Goal: Information Seeking & Learning: Learn about a topic

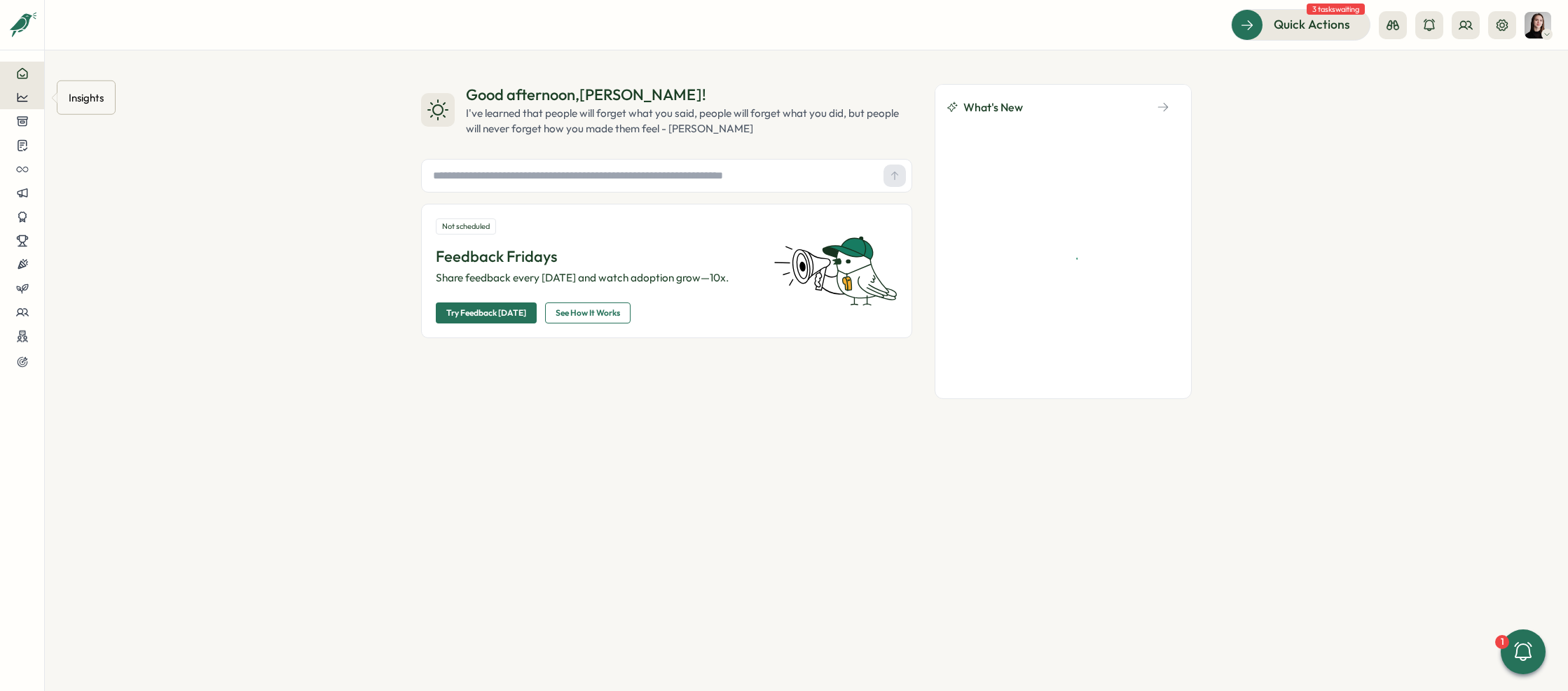
click at [21, 101] on icon at bounding box center [22, 98] width 10 height 9
click at [94, 89] on div "Surveys" at bounding box center [118, 84] width 100 height 16
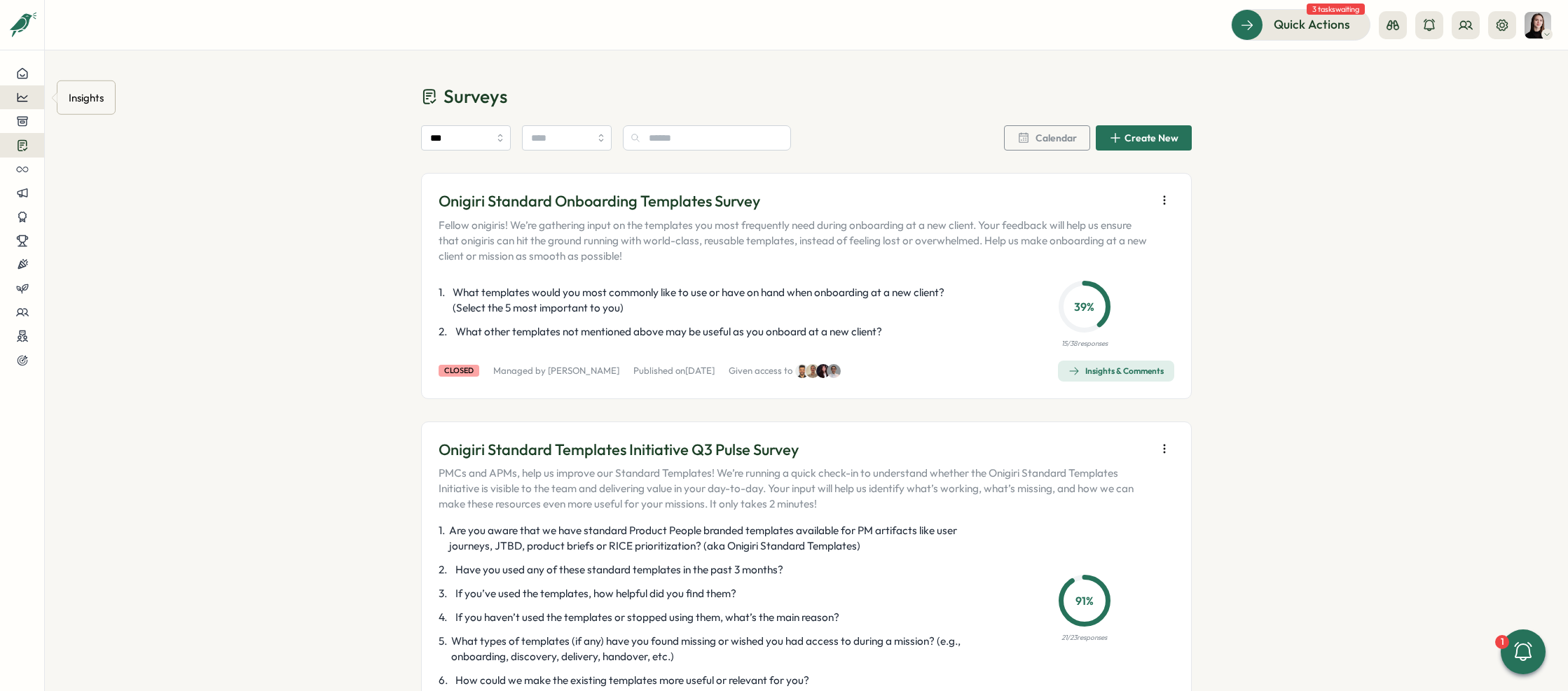
click at [11, 105] on button at bounding box center [22, 98] width 44 height 24
click at [106, 60] on div "Culture score" at bounding box center [118, 57] width 100 height 16
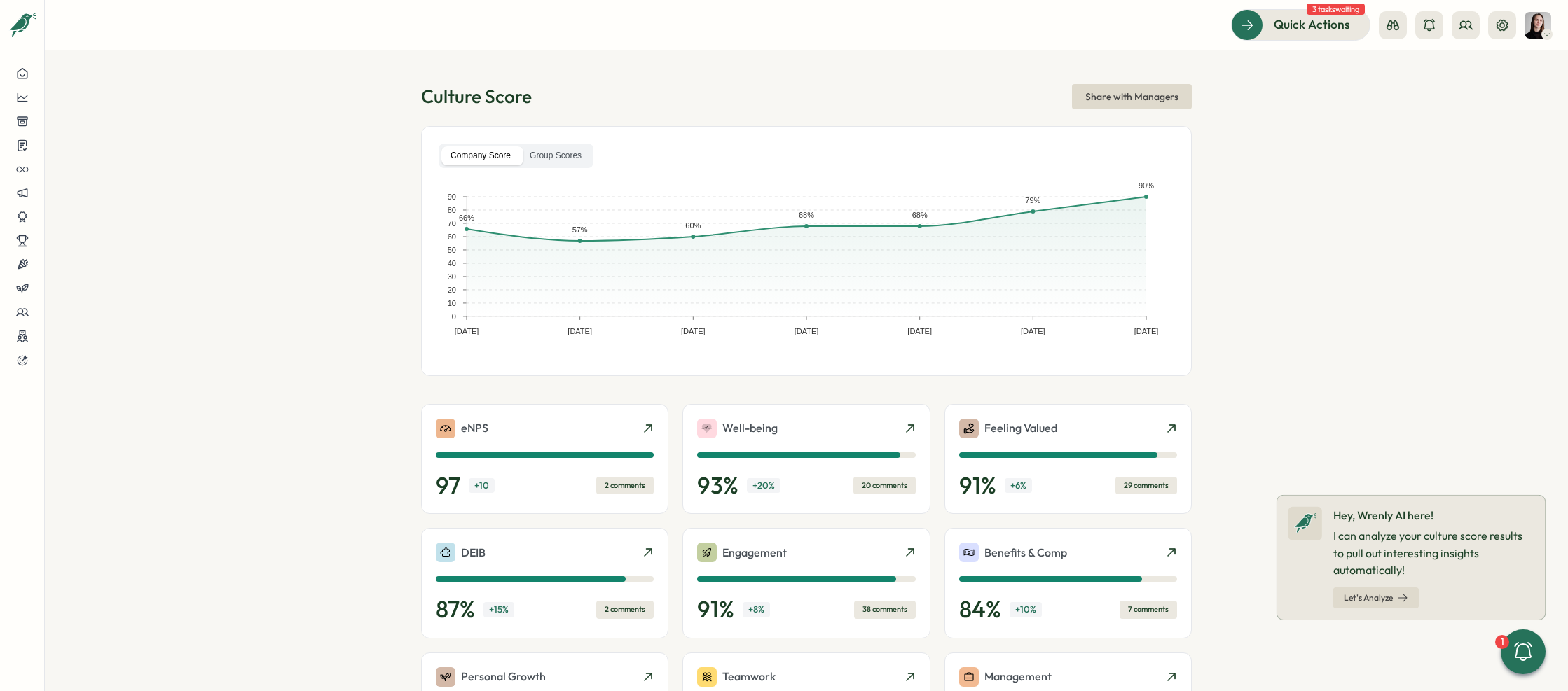
scroll to position [175, 0]
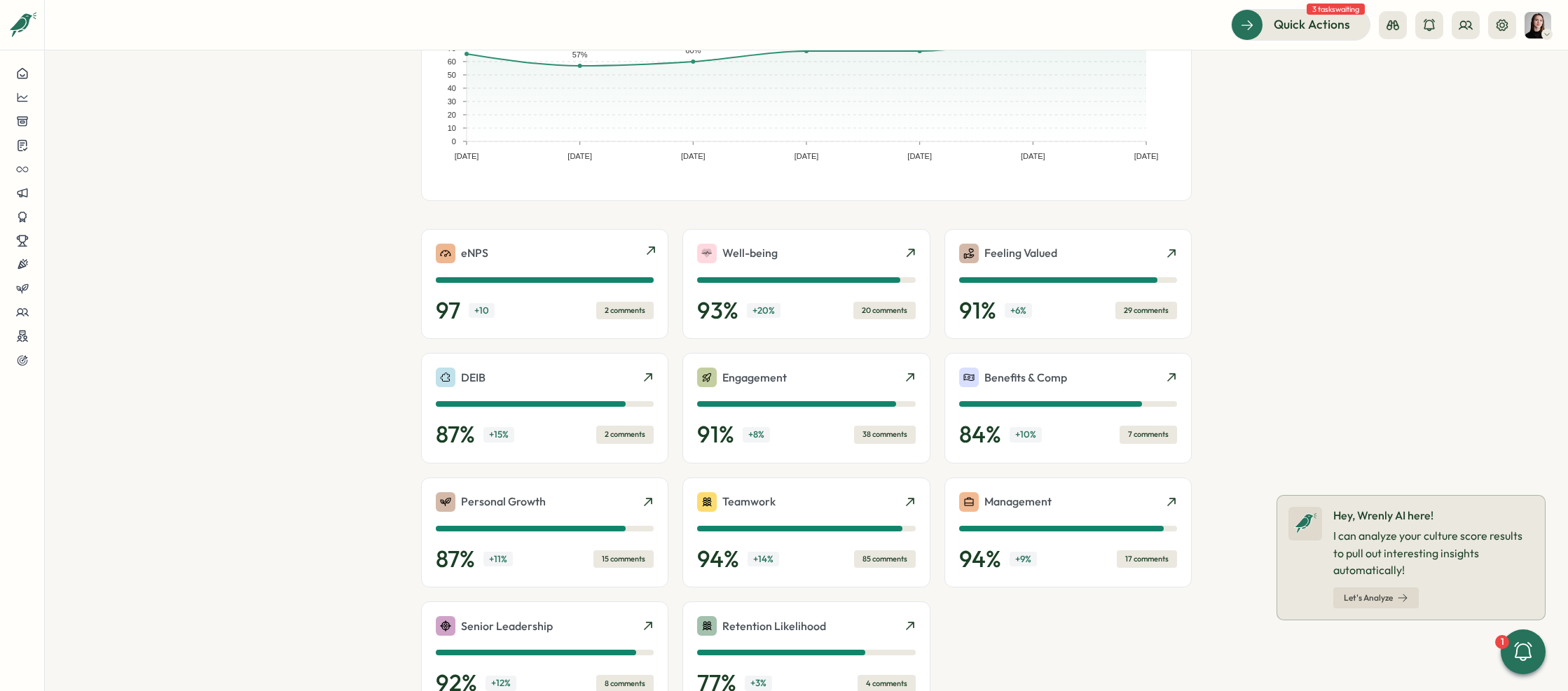
click at [562, 251] on div "eNPS" at bounding box center [544, 253] width 218 height 20
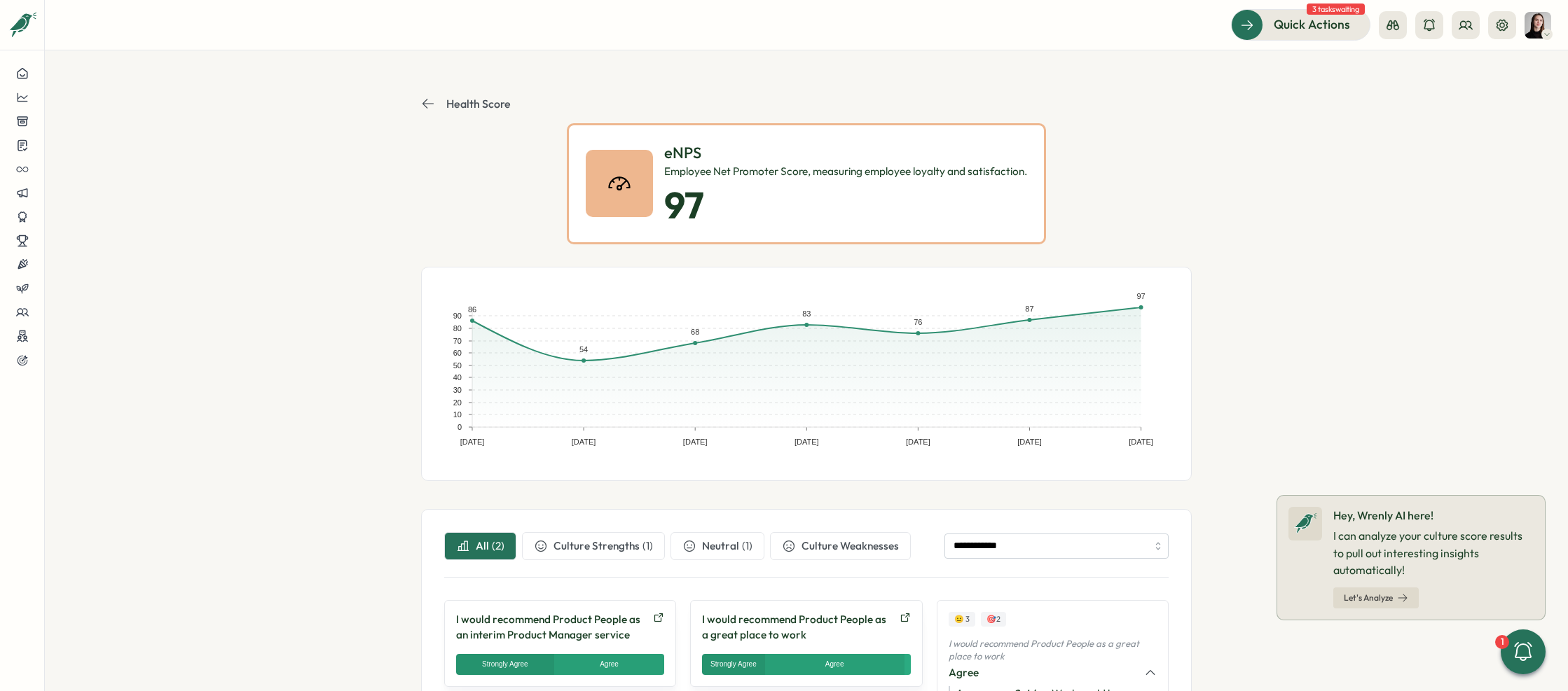
drag, startPoint x: 509, startPoint y: 188, endPoint x: 621, endPoint y: 187, distance: 112.0
click at [509, 188] on div "eNPS Employee Net Promoter Score, measuring employee loyalty and satisfaction. …" at bounding box center [806, 183] width 770 height 121
drag, startPoint x: 660, startPoint y: 172, endPoint x: 1071, endPoint y: 171, distance: 411.0
click at [1071, 171] on div "eNPS Employee Net Promoter Score, measuring employee loyalty and satisfaction. …" at bounding box center [806, 183] width 770 height 121
copy div "Employee Net Promoter Score, measuring employee loyalty and satisfaction."
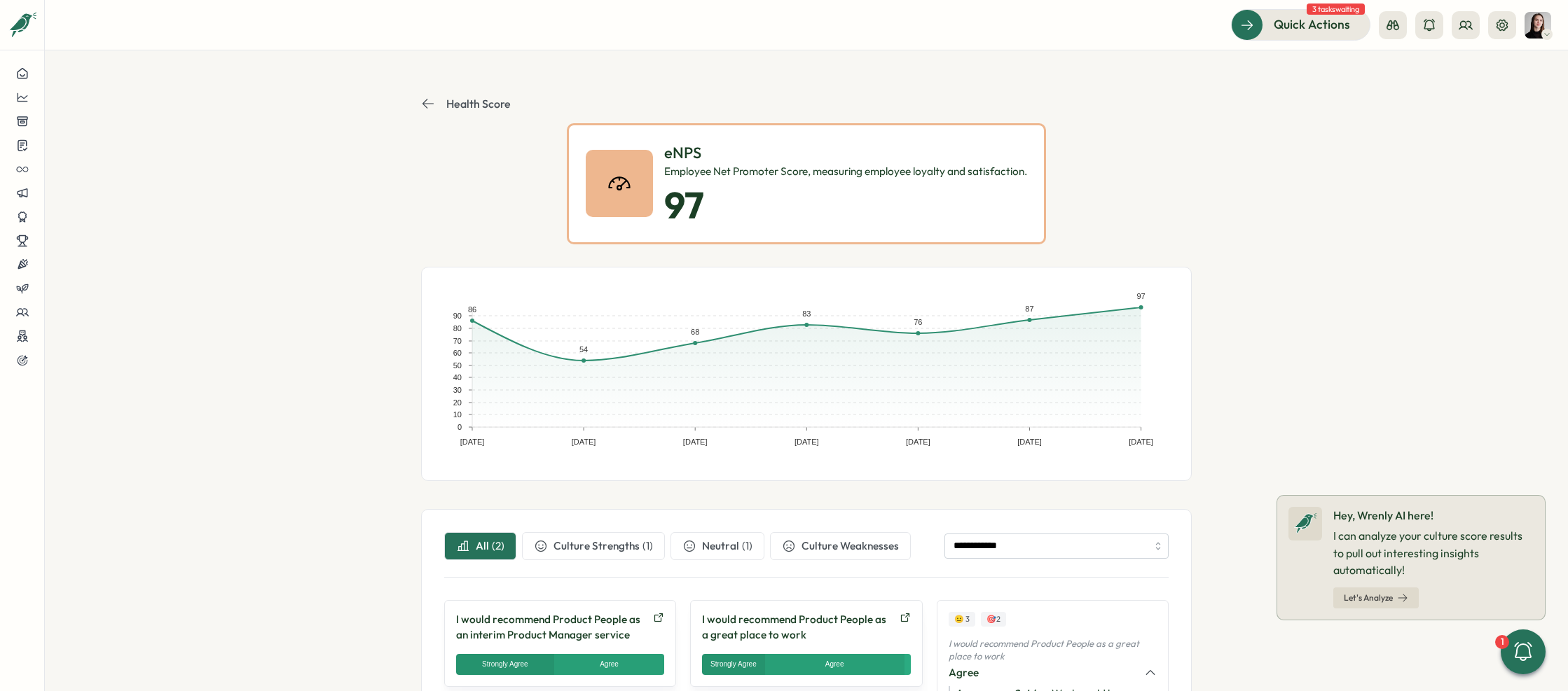
click at [1295, 329] on section "**********" at bounding box center [806, 370] width 1523 height 641
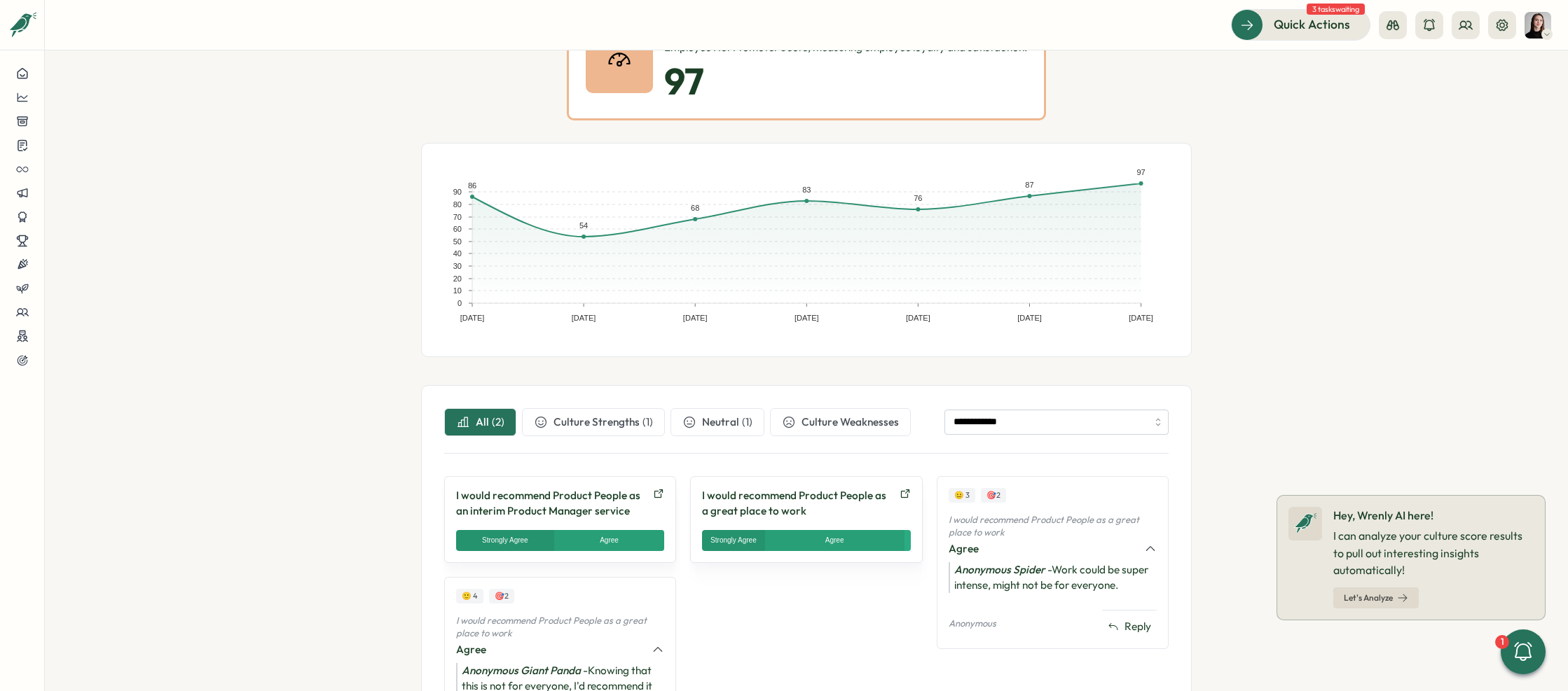
scroll to position [219, 0]
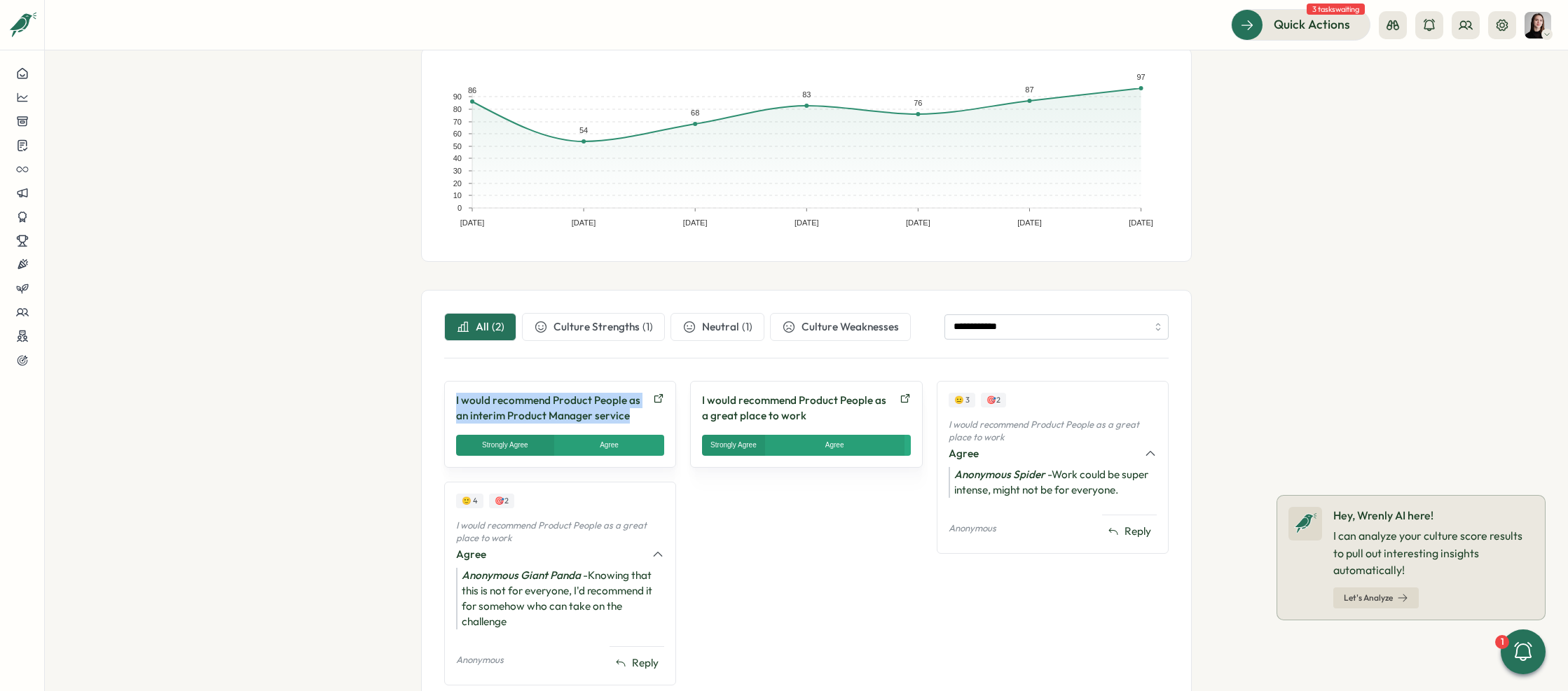
drag, startPoint x: 628, startPoint y: 413, endPoint x: 442, endPoint y: 395, distance: 186.9
click at [444, 395] on div "I would recommend Product People as an interim Product Manager service Strongly…" at bounding box center [560, 424] width 232 height 86
copy p "I would recommend Product People as an interim Product Manager service"
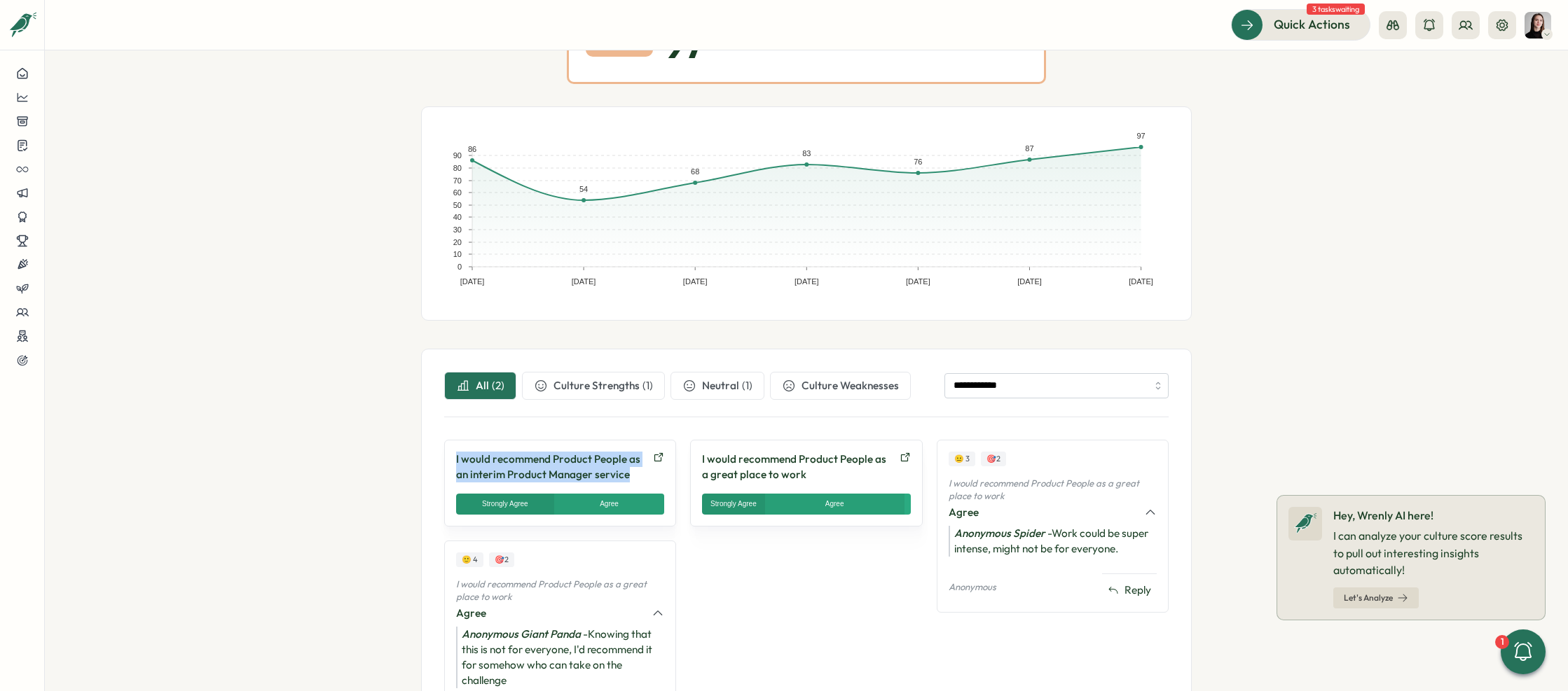
scroll to position [240, 0]
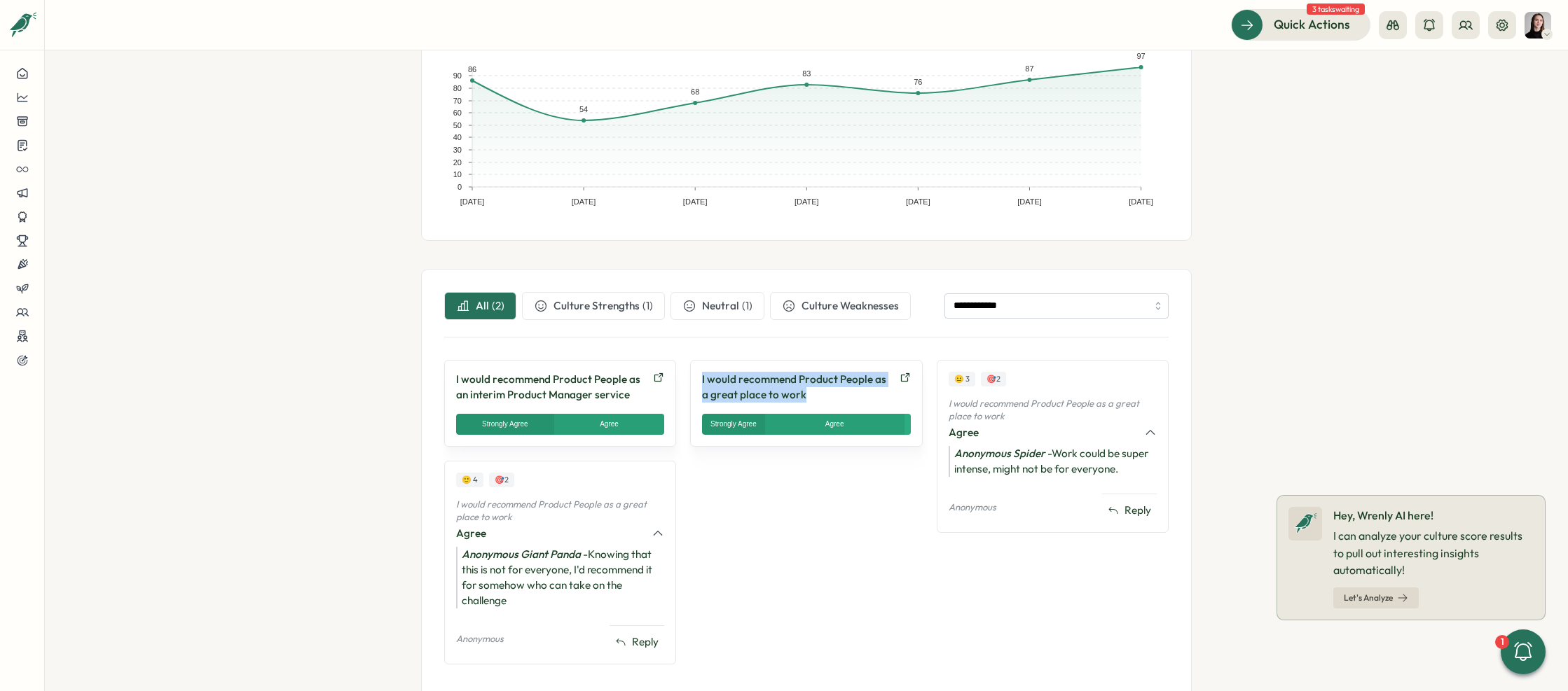
drag, startPoint x: 729, startPoint y: 385, endPoint x: 688, endPoint y: 374, distance: 42.4
click at [690, 374] on div "I would recommend Product People as a great place to work Strongly Agree Agree …" at bounding box center [806, 403] width 232 height 86
copy p "I would recommend Product People as a great place to work"
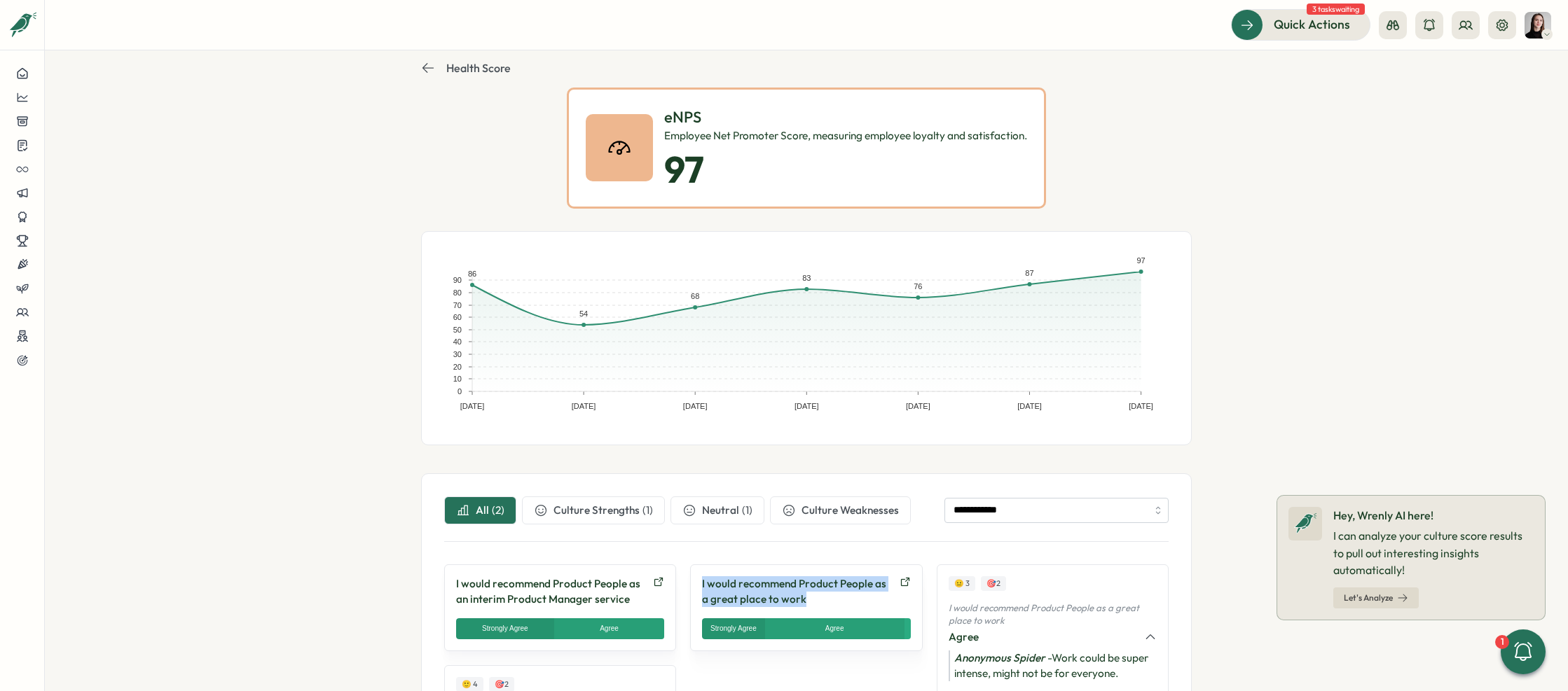
scroll to position [35, 0]
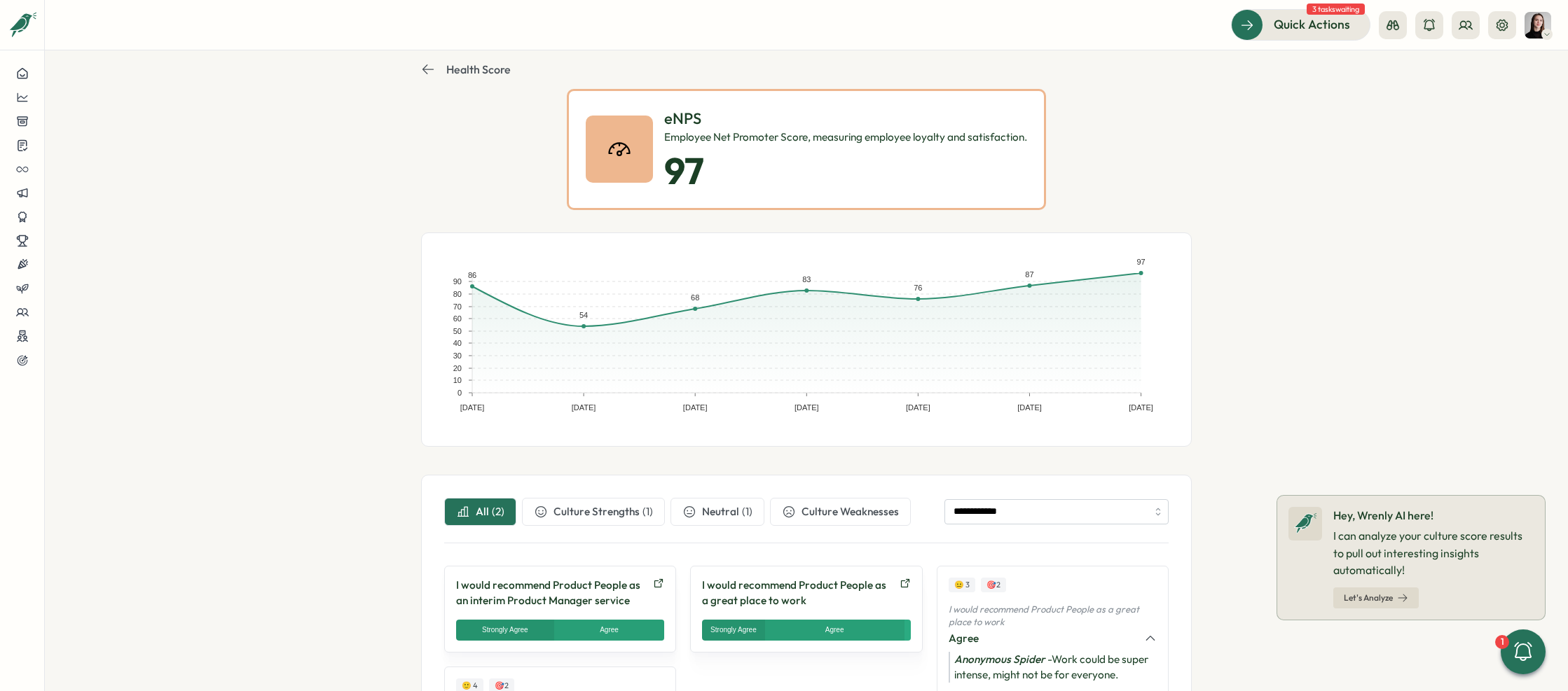
click at [1250, 319] on section "**********" at bounding box center [806, 370] width 1523 height 641
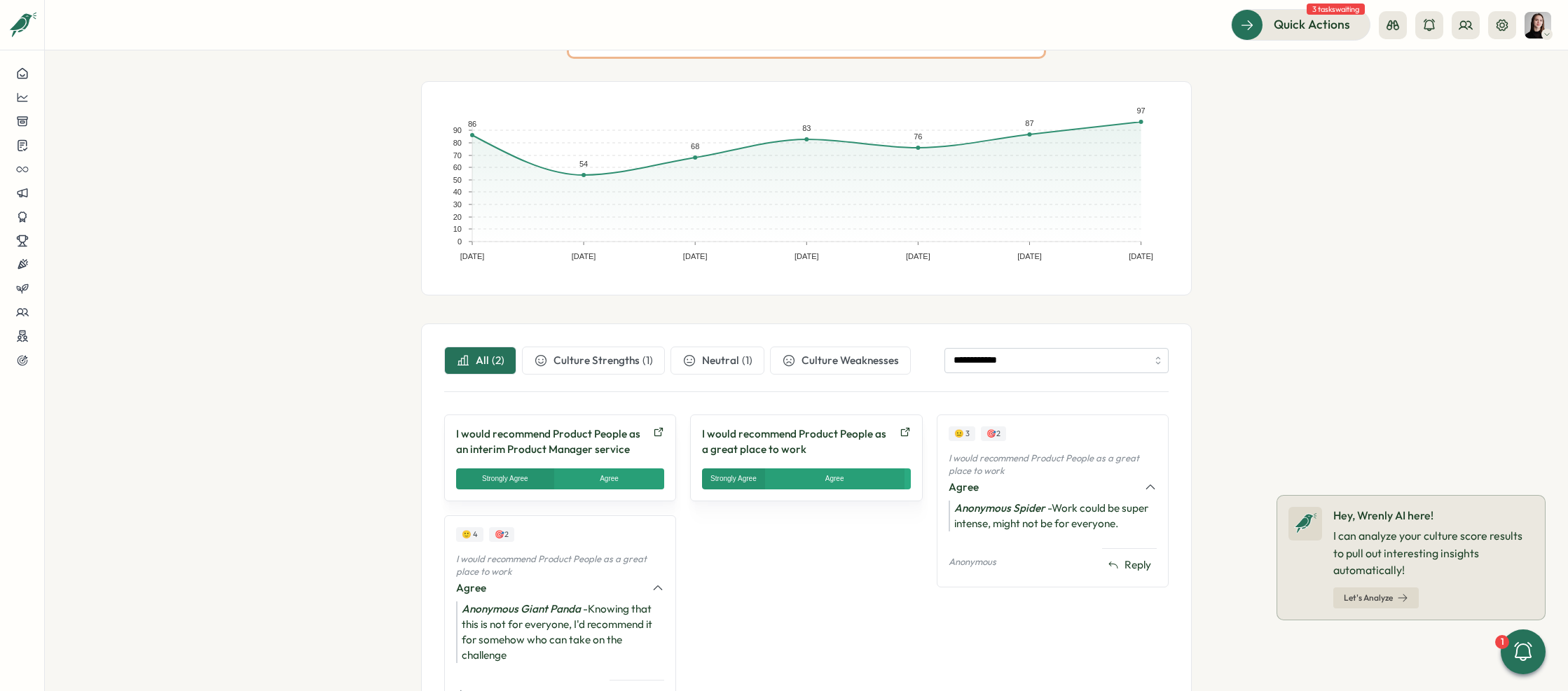
scroll to position [242, 0]
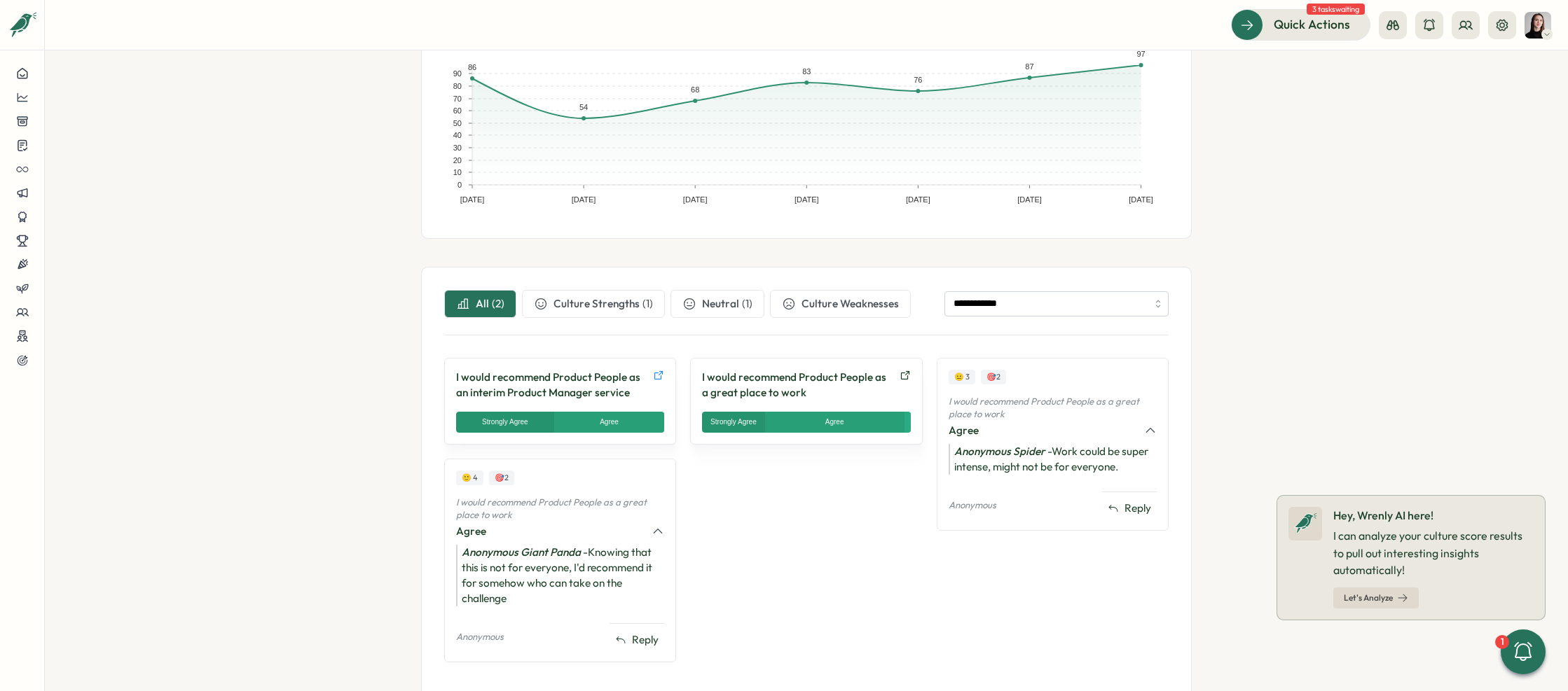
click at [654, 377] on icon at bounding box center [659, 375] width 9 height 9
click at [28, 97] on icon at bounding box center [22, 97] width 13 height 13
click at [112, 59] on div "Culture score" at bounding box center [118, 57] width 100 height 16
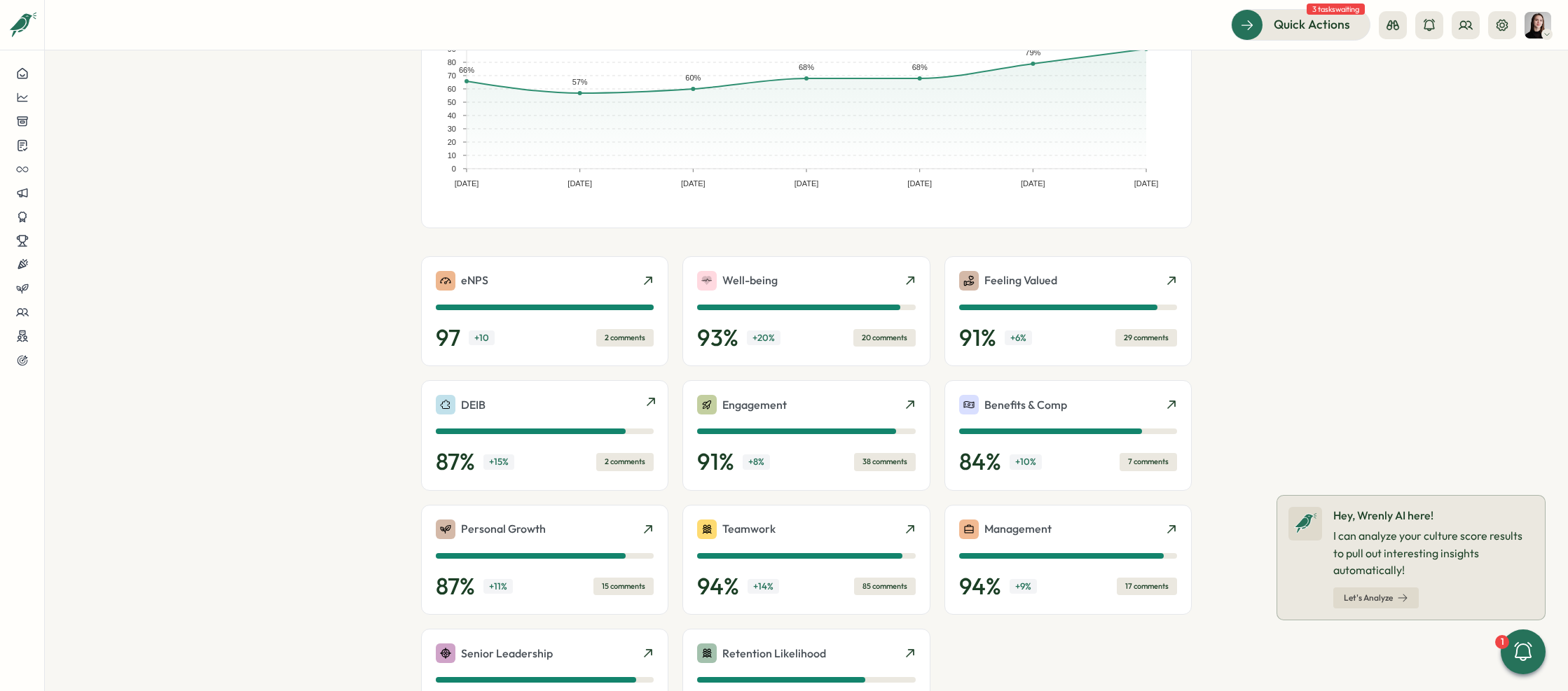
scroll to position [157, 0]
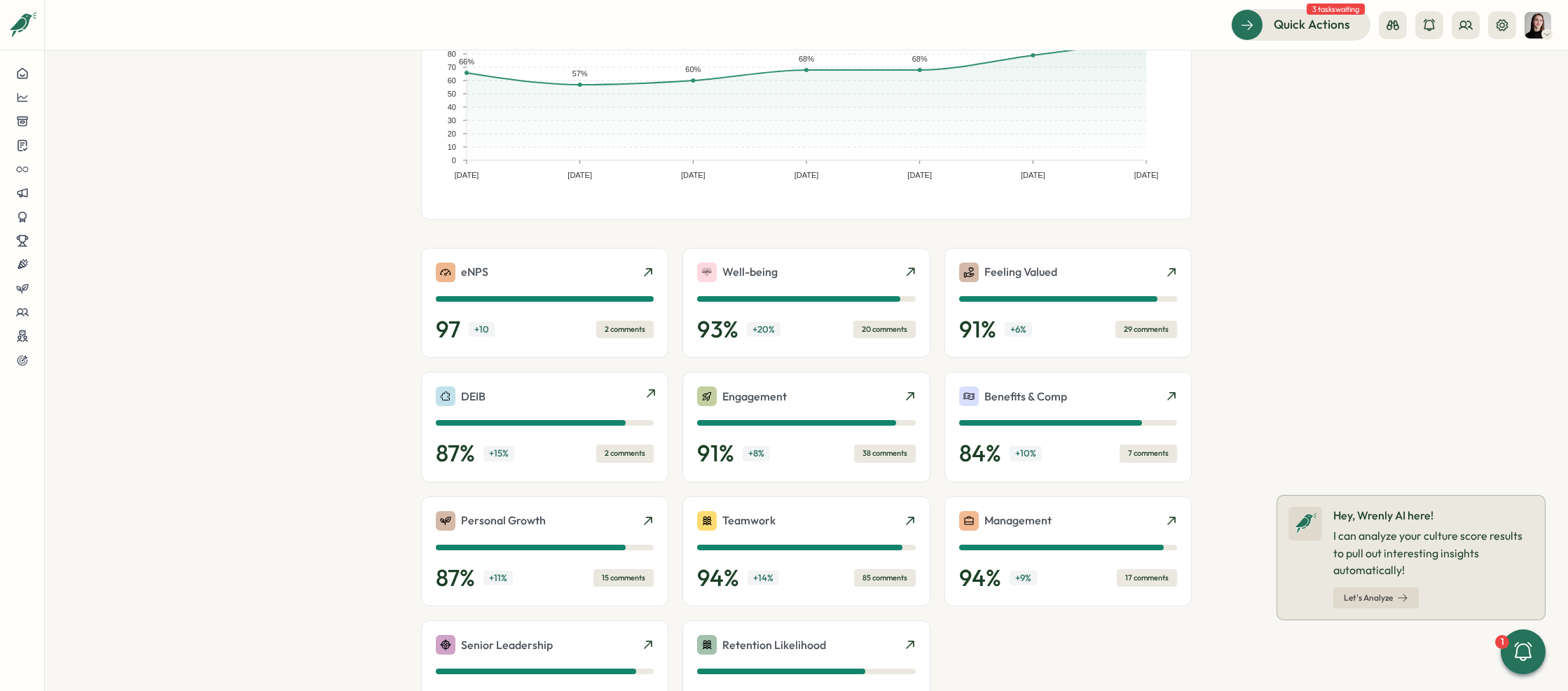
click at [483, 396] on div "DEIB" at bounding box center [544, 396] width 218 height 20
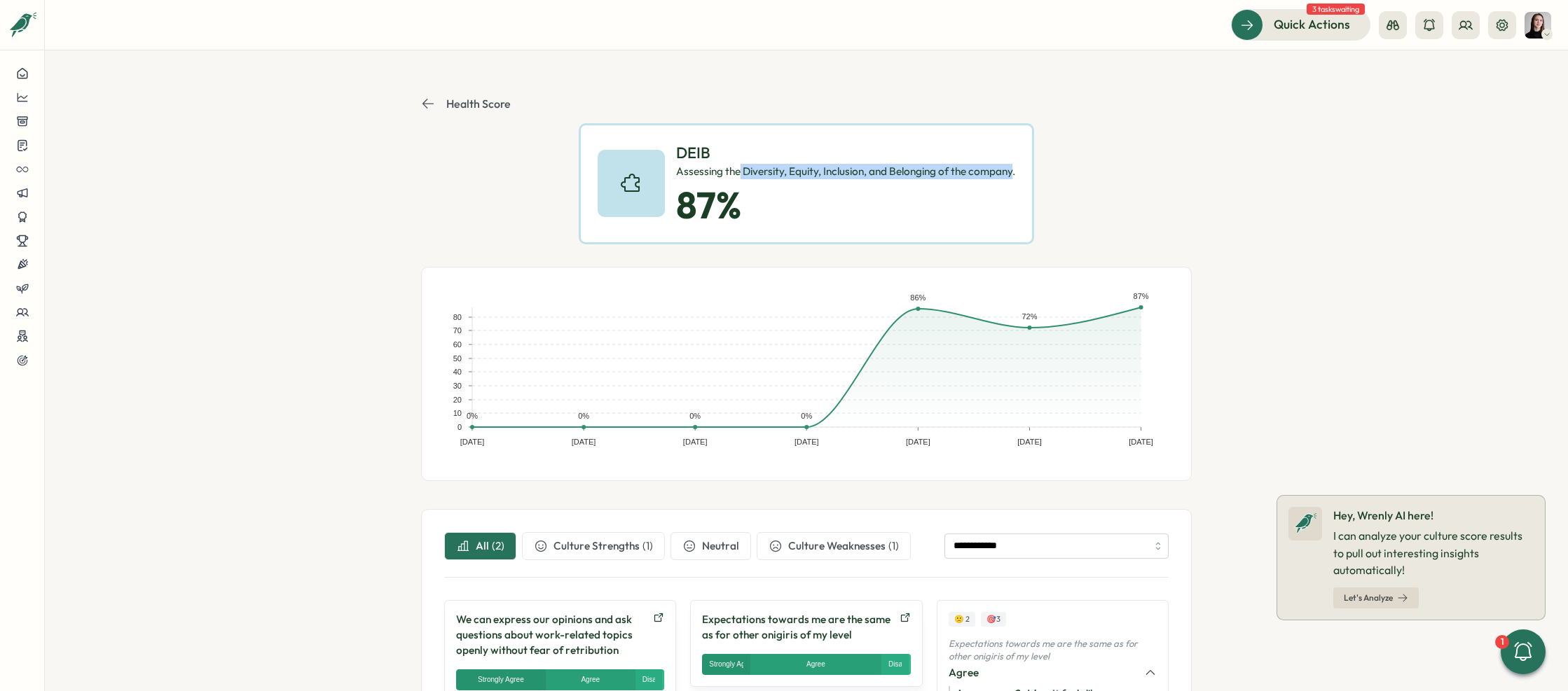
drag, startPoint x: 736, startPoint y: 172, endPoint x: 1010, endPoint y: 172, distance: 274.0
click at [1010, 172] on div "Assessing the Diversity, Equity, Inclusion, and Belonging of the company." at bounding box center [845, 171] width 339 height 16
copy div "Diversity, Equity, Inclusion, and Belonging of the company"
click at [424, 105] on icon at bounding box center [427, 104] width 14 height 14
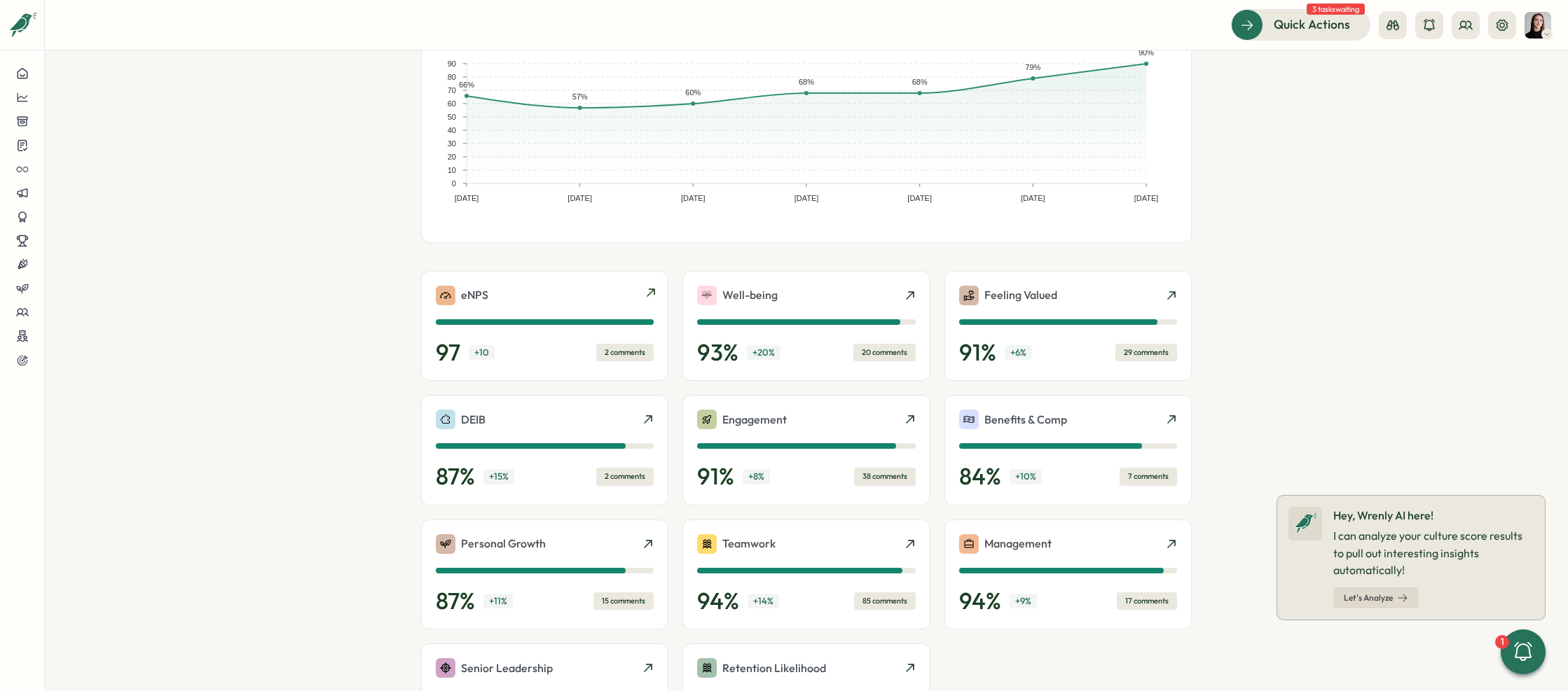
scroll to position [241, 0]
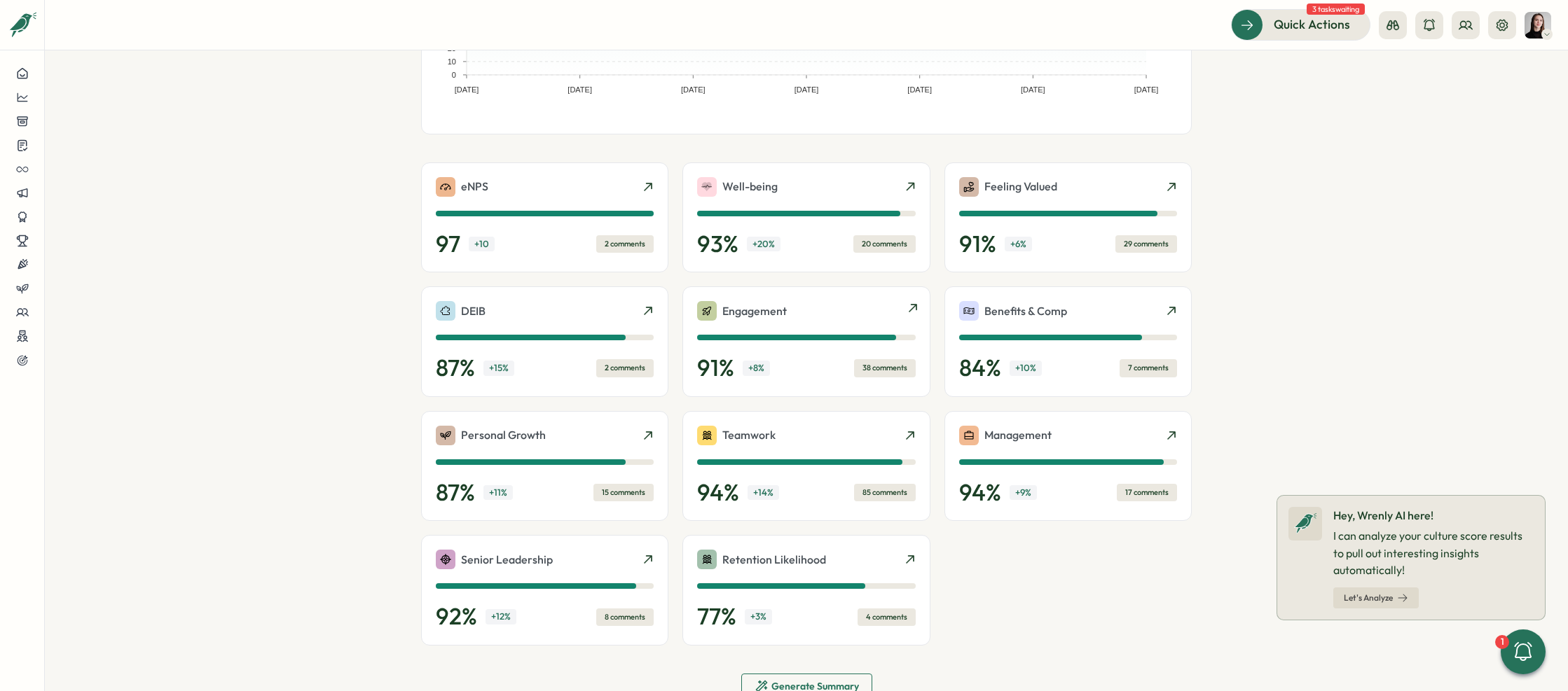
click at [805, 393] on div "Engagement 91 % + 8 % 38 comments" at bounding box center [806, 342] width 247 height 111
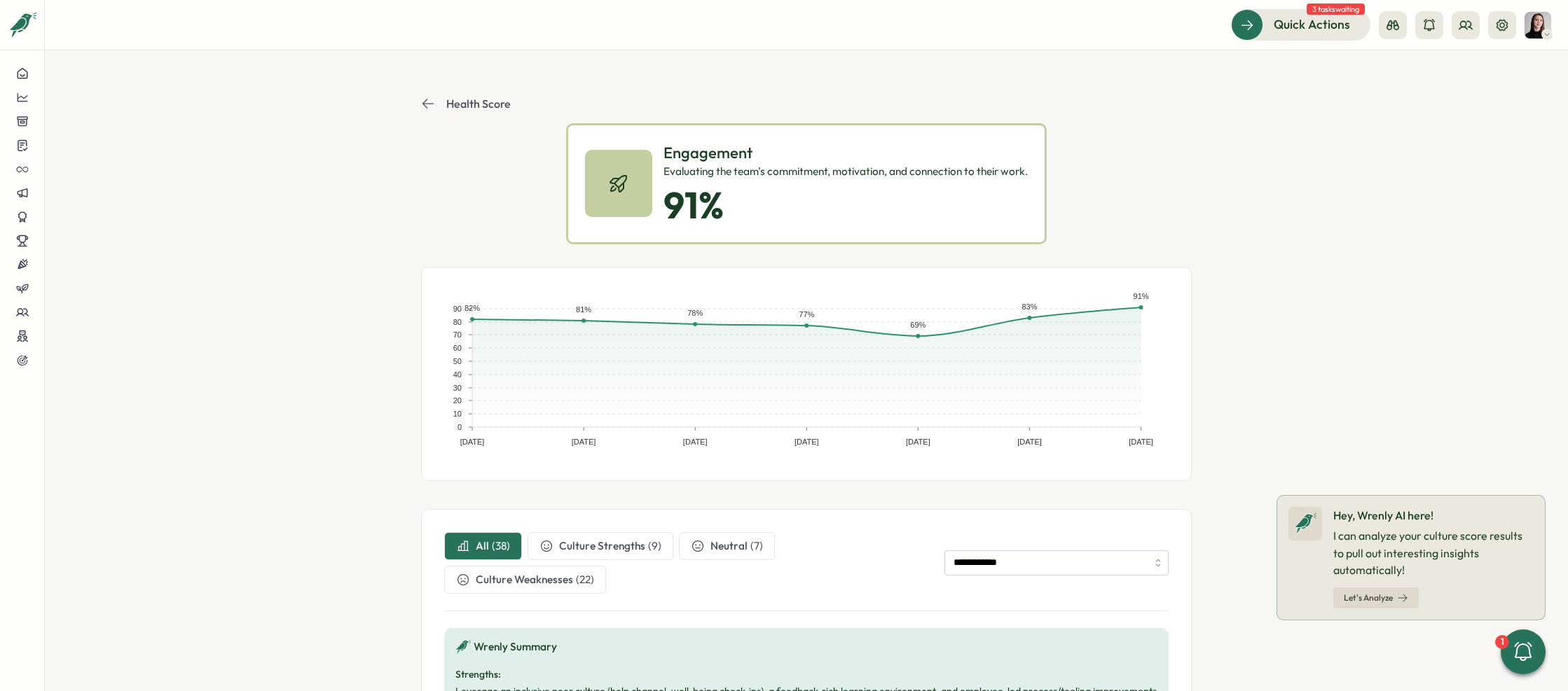
click at [425, 98] on icon at bounding box center [427, 104] width 14 height 14
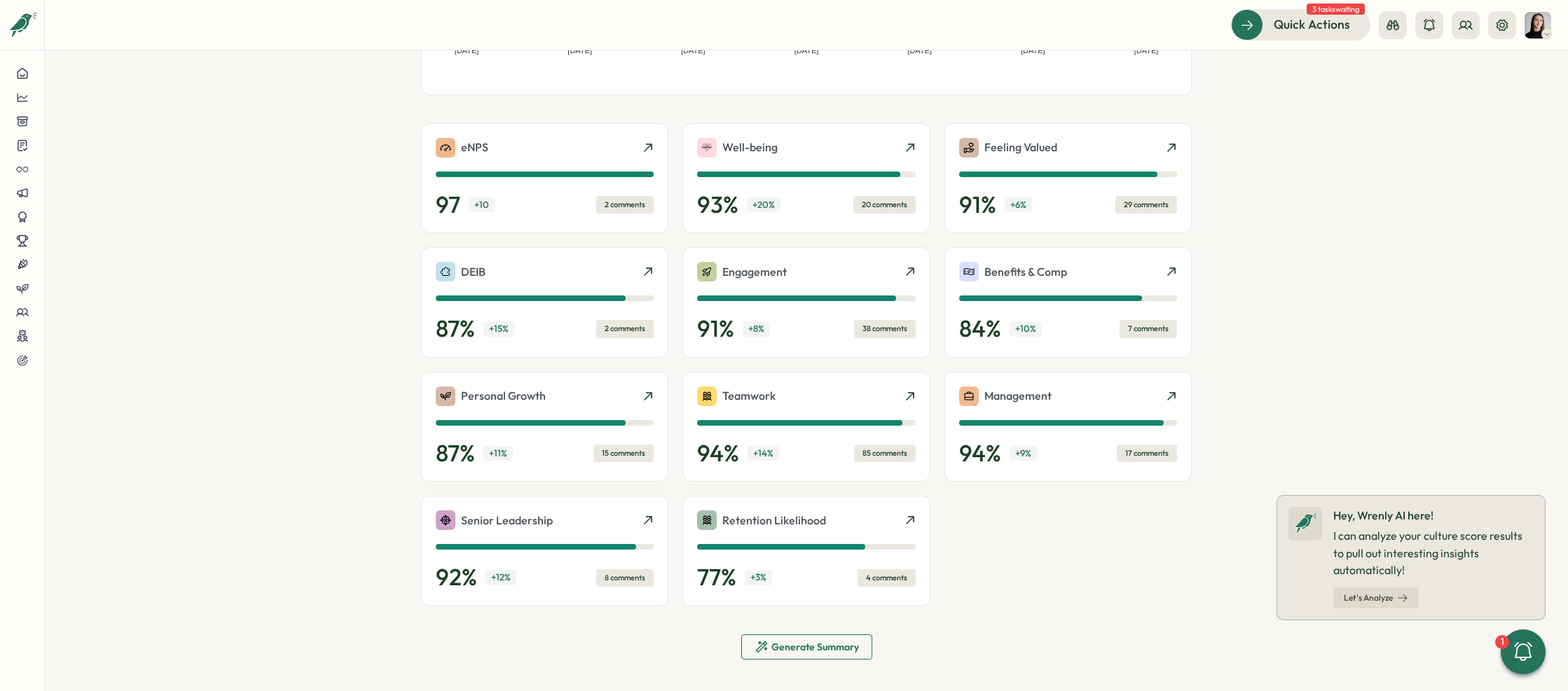
scroll to position [281, 0]
click at [864, 511] on div "Retention Likelihood" at bounding box center [806, 520] width 218 height 20
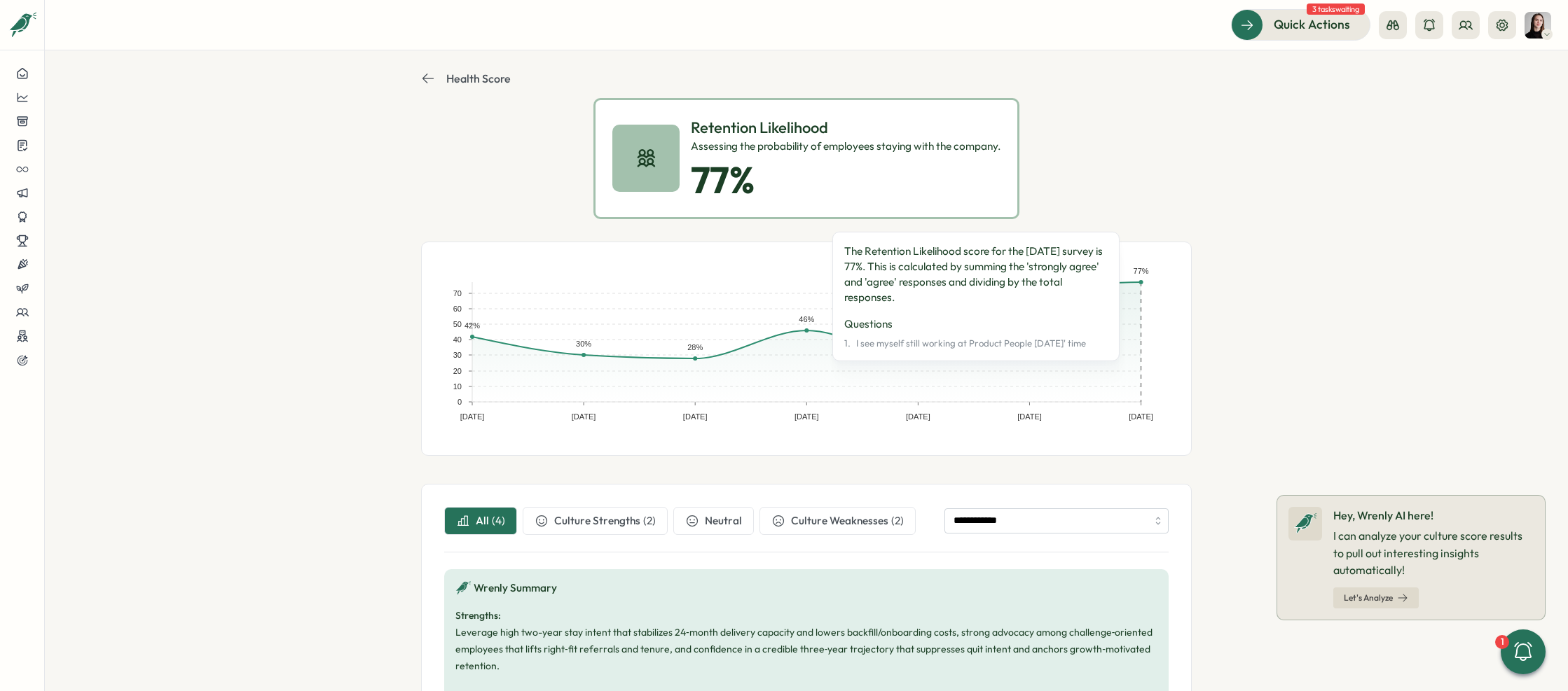
scroll to position [26, 0]
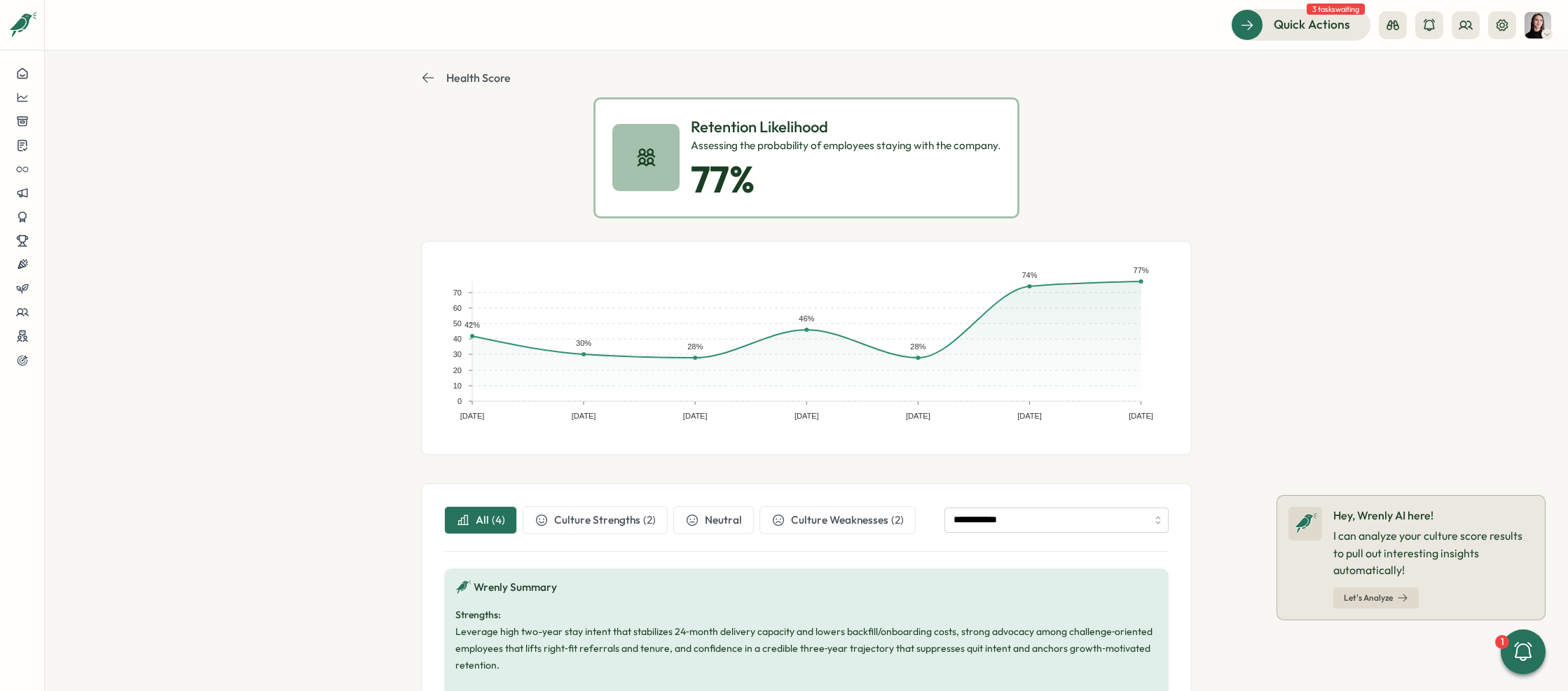
click at [412, 94] on section "**********" at bounding box center [806, 370] width 1523 height 641
click at [421, 80] on header "Health Score" at bounding box center [806, 74] width 770 height 39
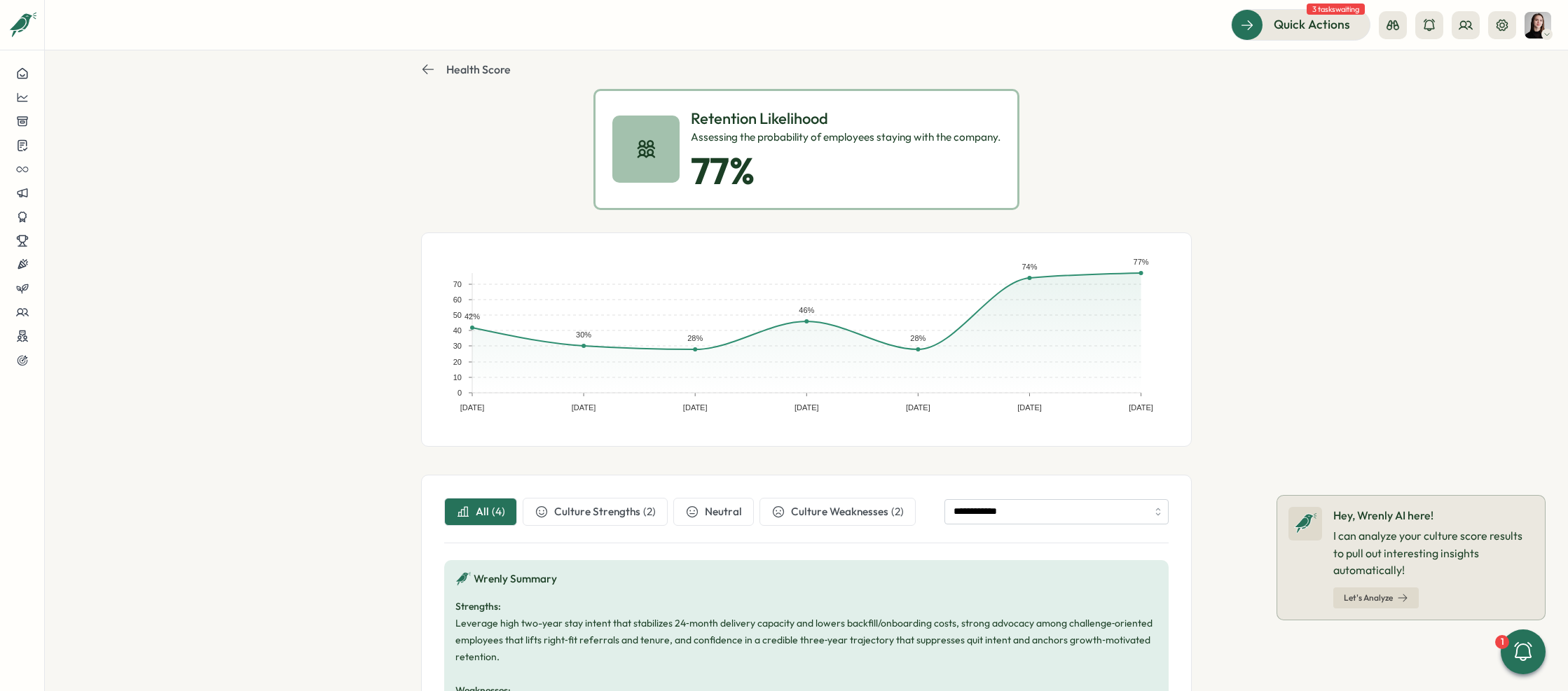
click at [421, 69] on icon at bounding box center [427, 69] width 14 height 14
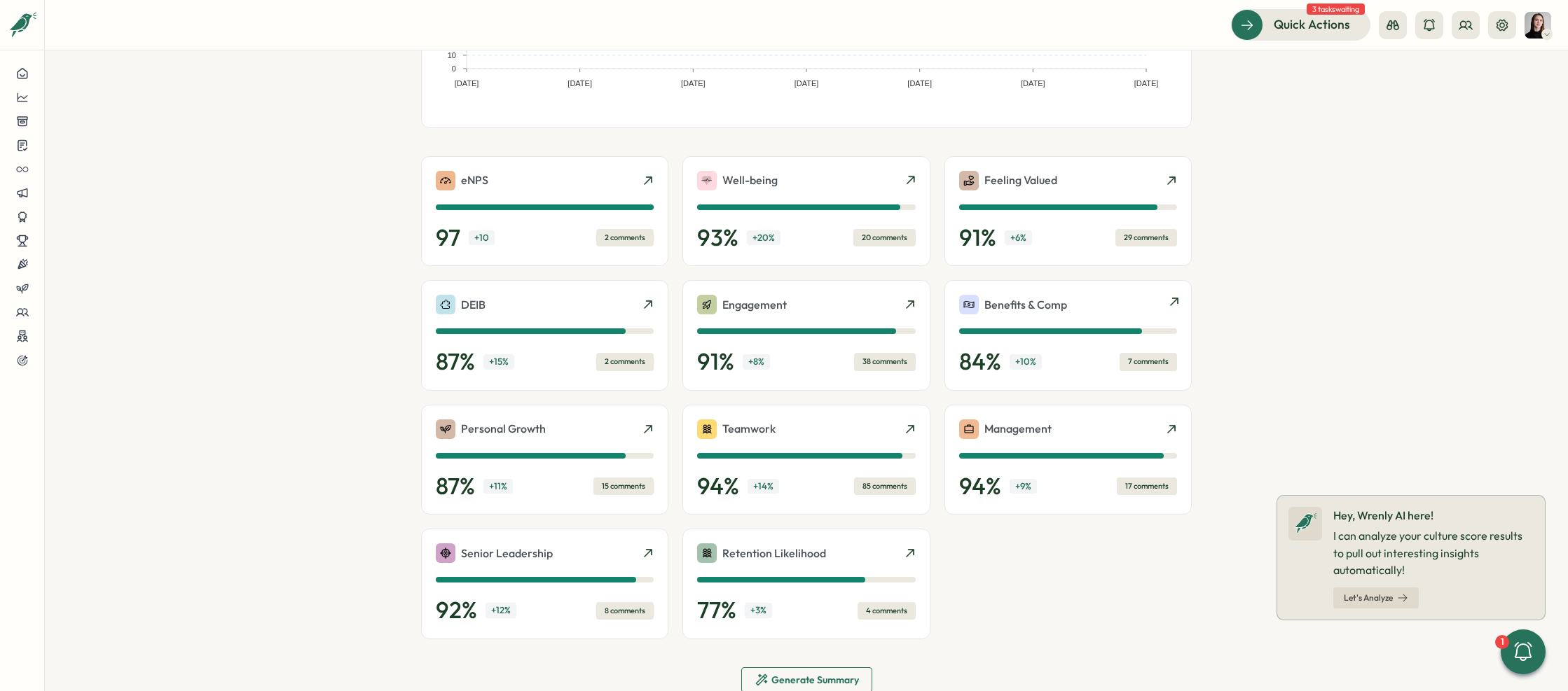
scroll to position [281, 0]
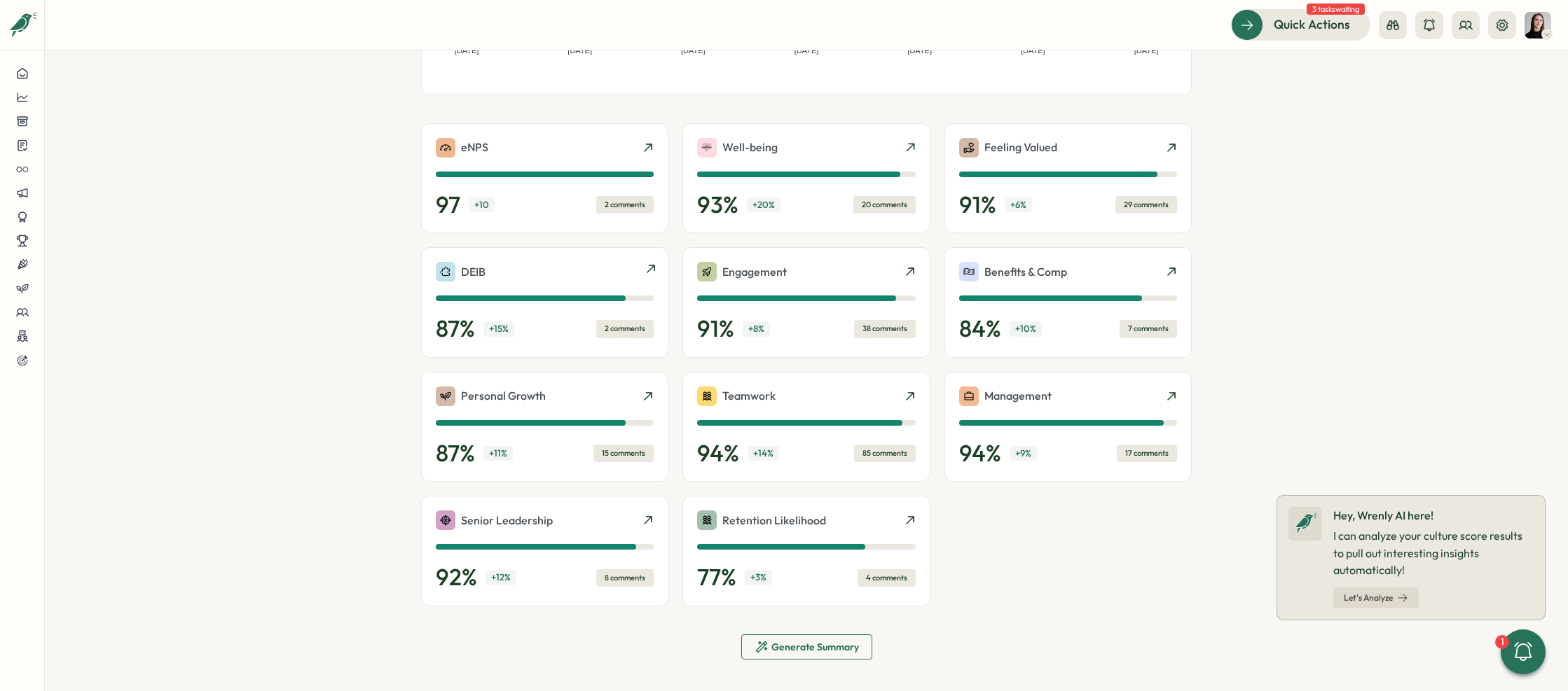
click at [537, 272] on div "DEIB" at bounding box center [544, 272] width 218 height 20
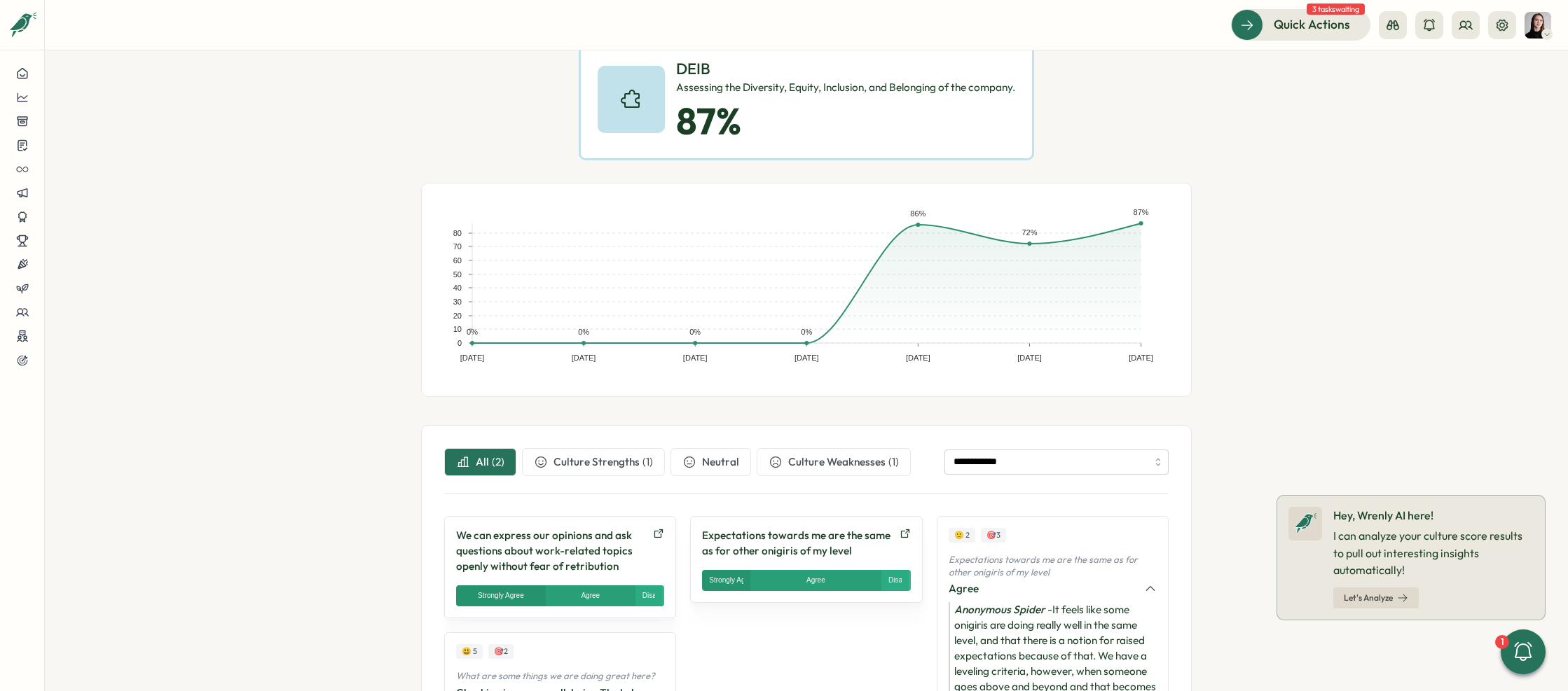
scroll to position [99, 0]
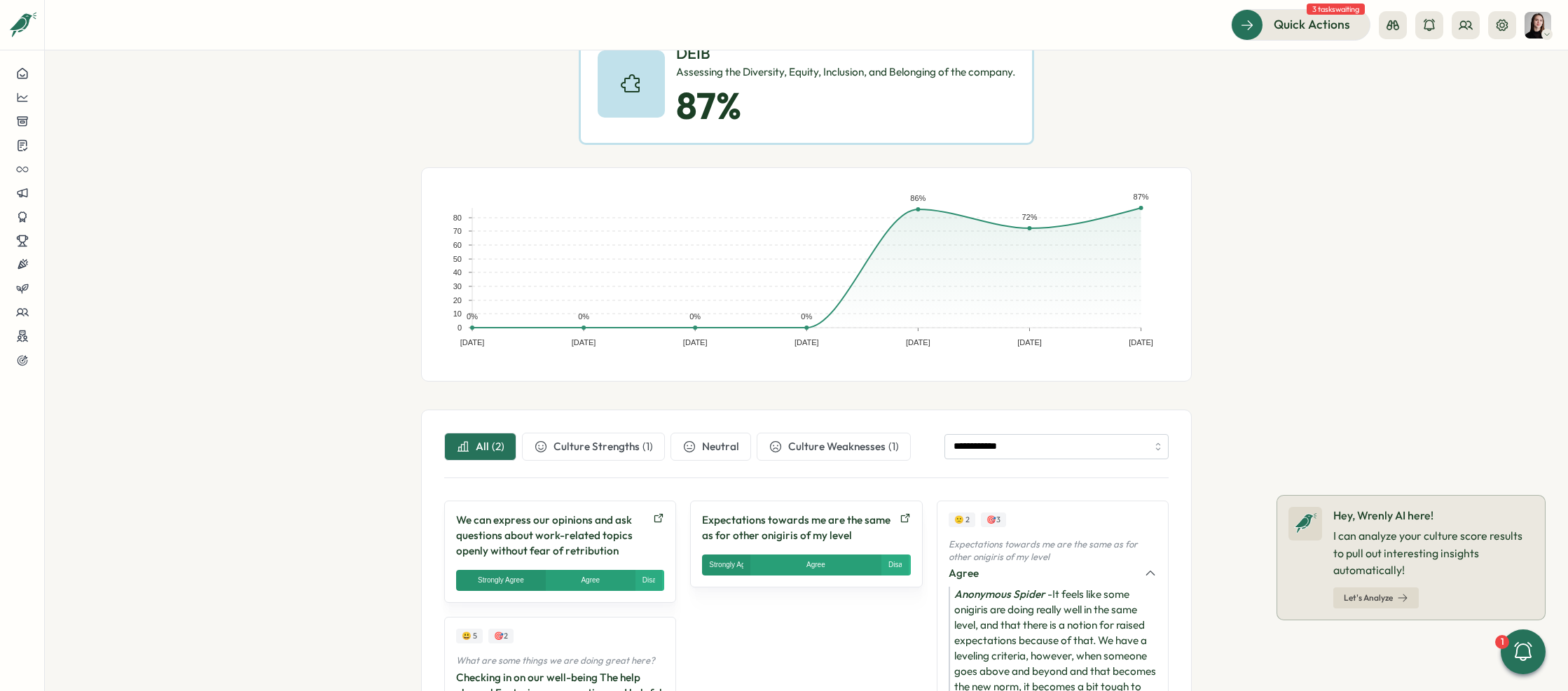
click at [344, 182] on section "**********" at bounding box center [806, 370] width 1523 height 641
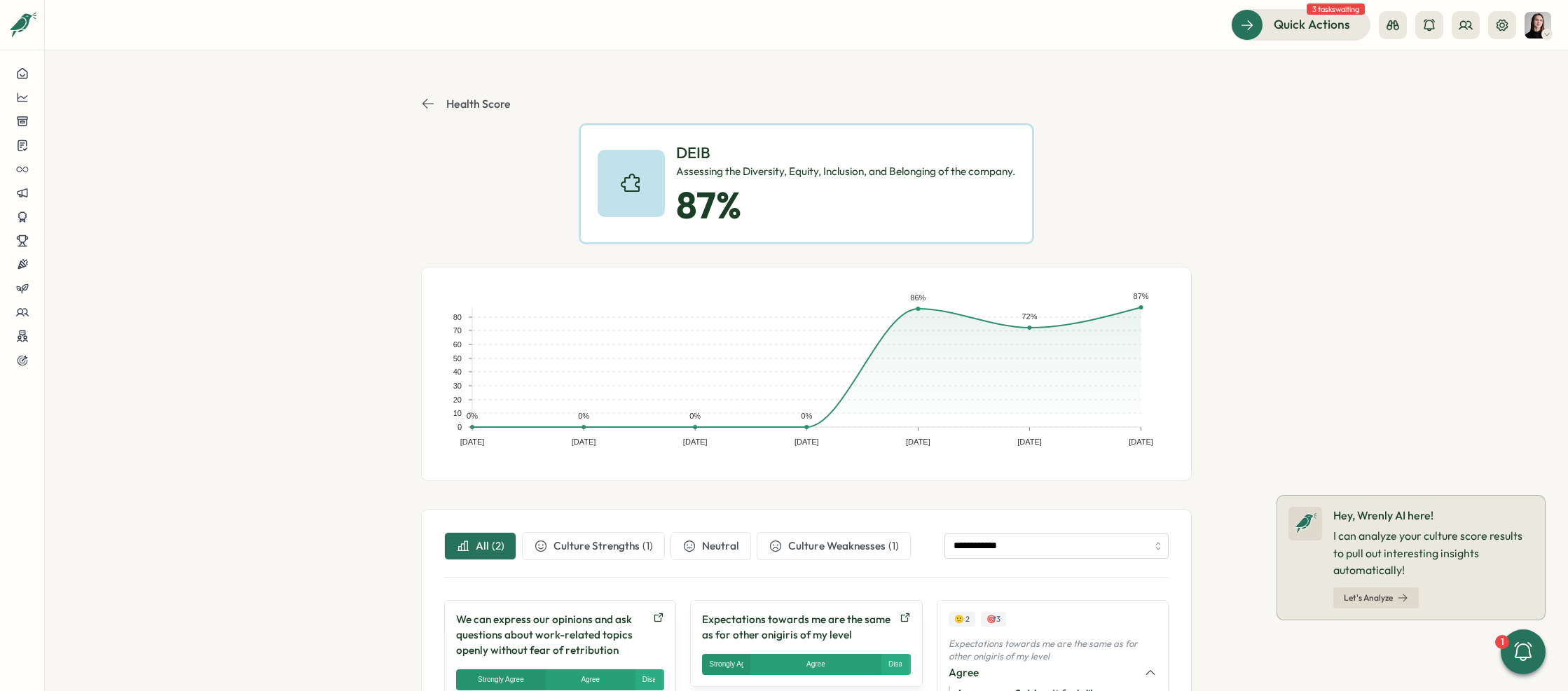
click at [415, 101] on section "**********" at bounding box center [806, 370] width 1523 height 641
click at [421, 99] on icon at bounding box center [427, 104] width 14 height 14
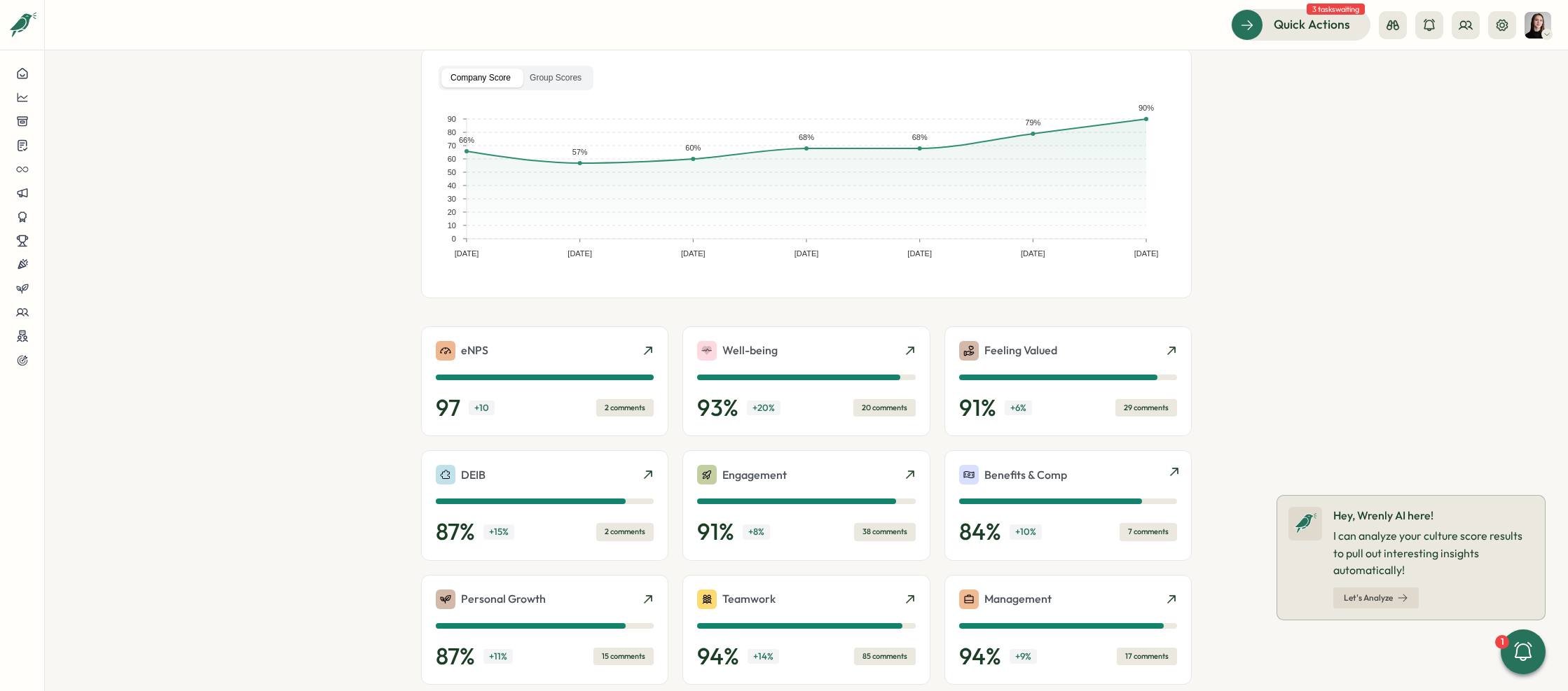
scroll to position [281, 0]
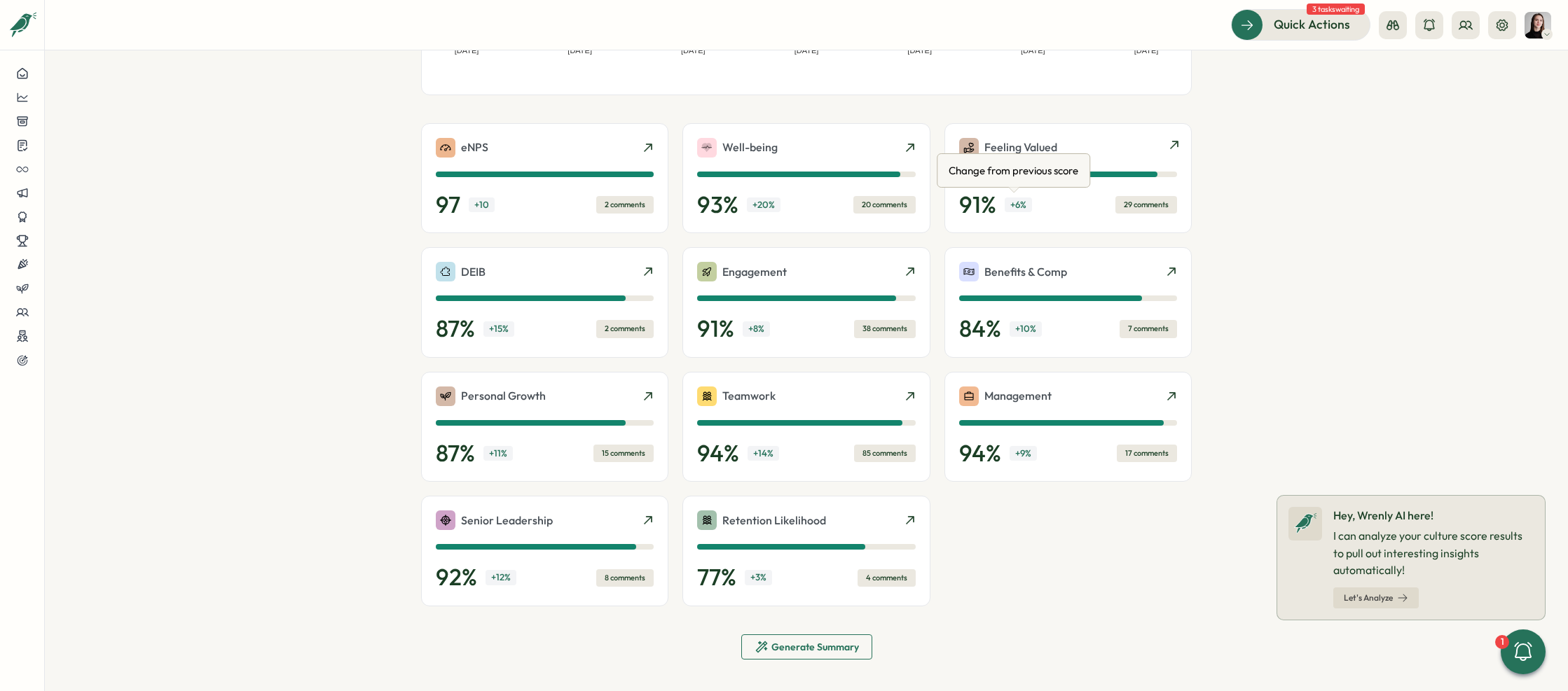
click at [1035, 208] on div "91 % + 6 % 29 comments" at bounding box center [1068, 205] width 218 height 28
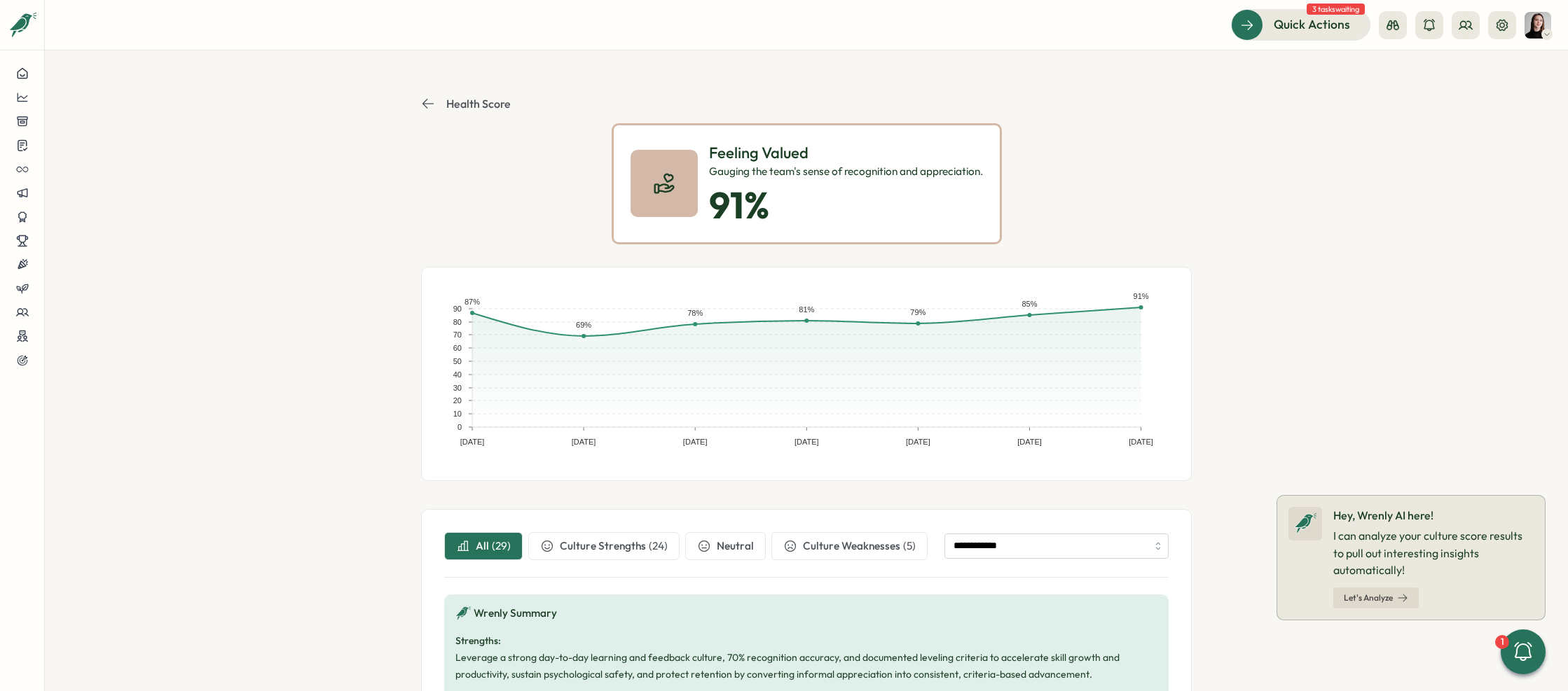
click at [468, 98] on p "Health Score" at bounding box center [479, 104] width 64 height 13
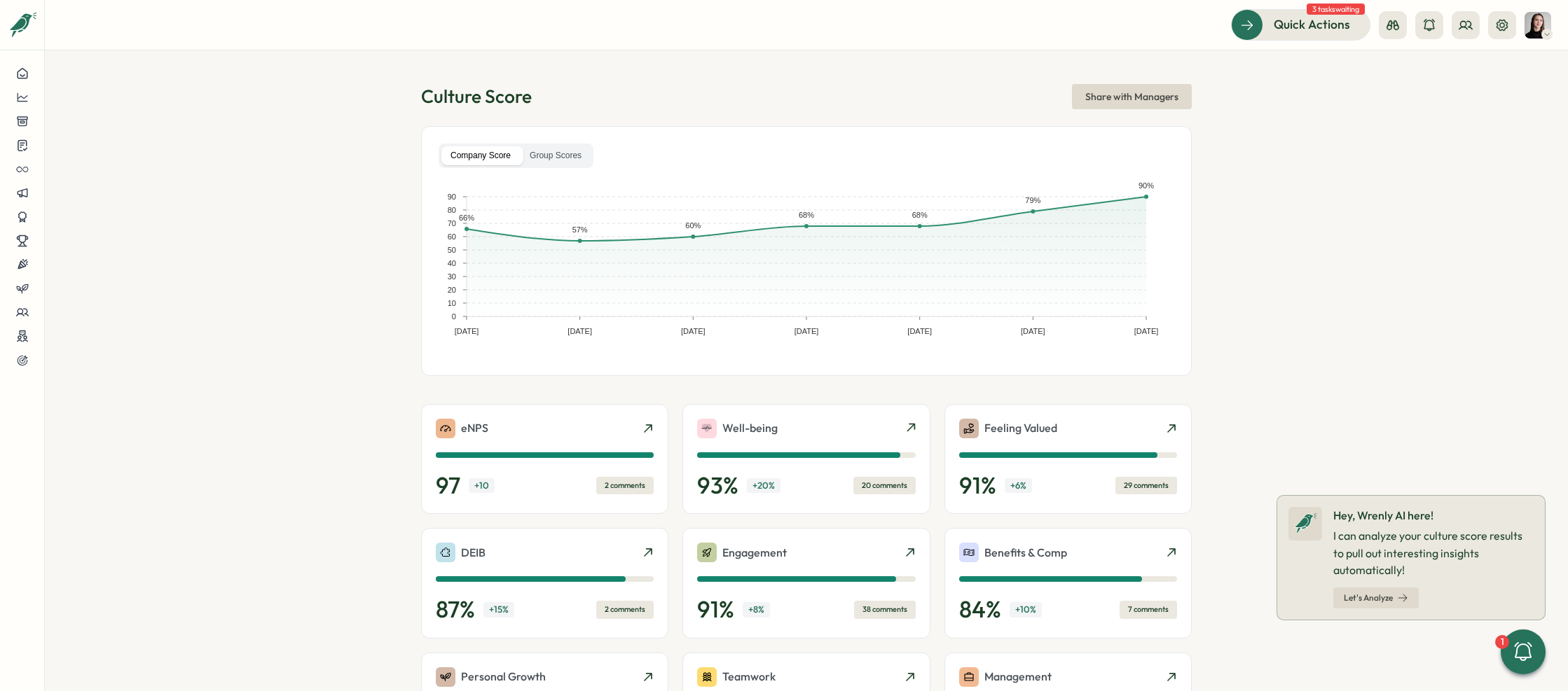
scroll to position [3, 0]
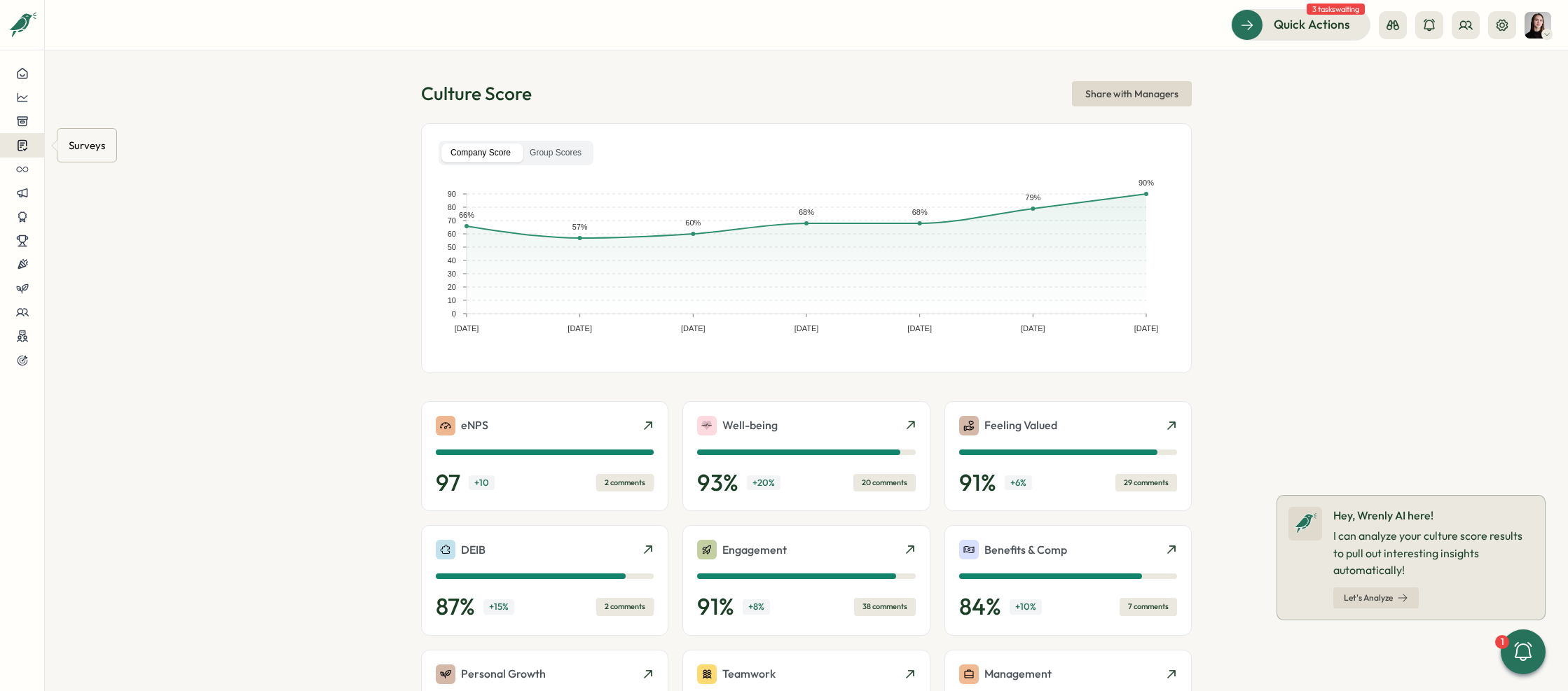
click at [17, 152] on button at bounding box center [22, 145] width 44 height 24
click at [131, 115] on div "Insights" at bounding box center [120, 119] width 105 height 16
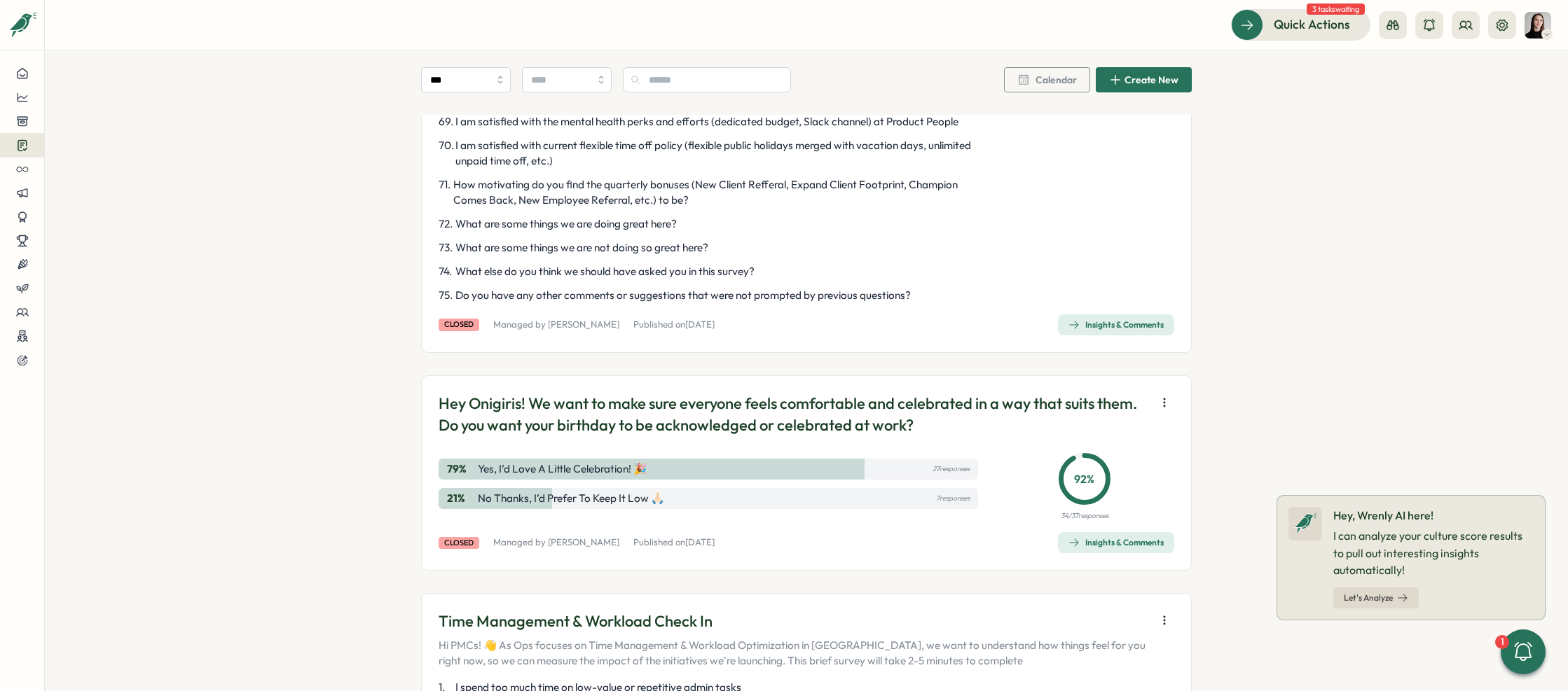
scroll to position [2477, 0]
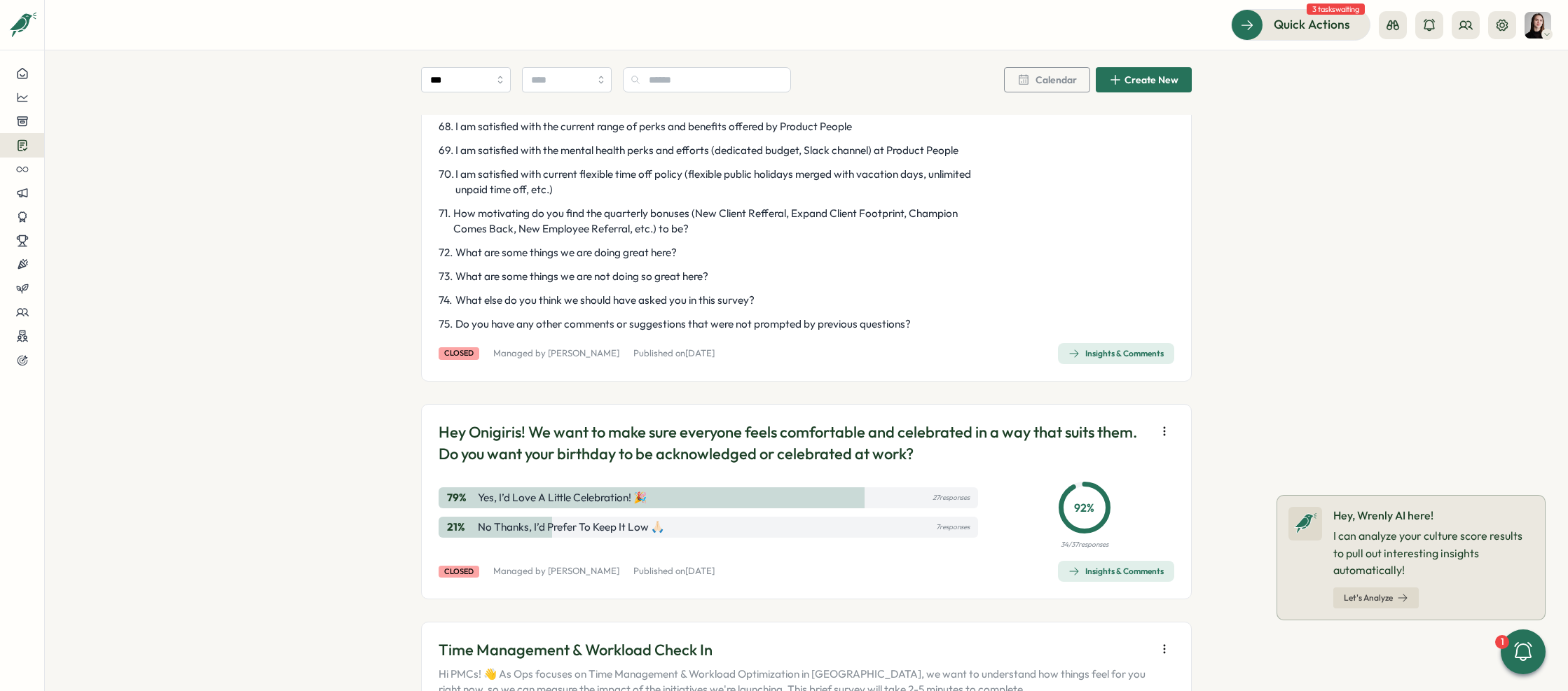
click at [1089, 360] on span "Insights & Comments" at bounding box center [1115, 353] width 95 height 20
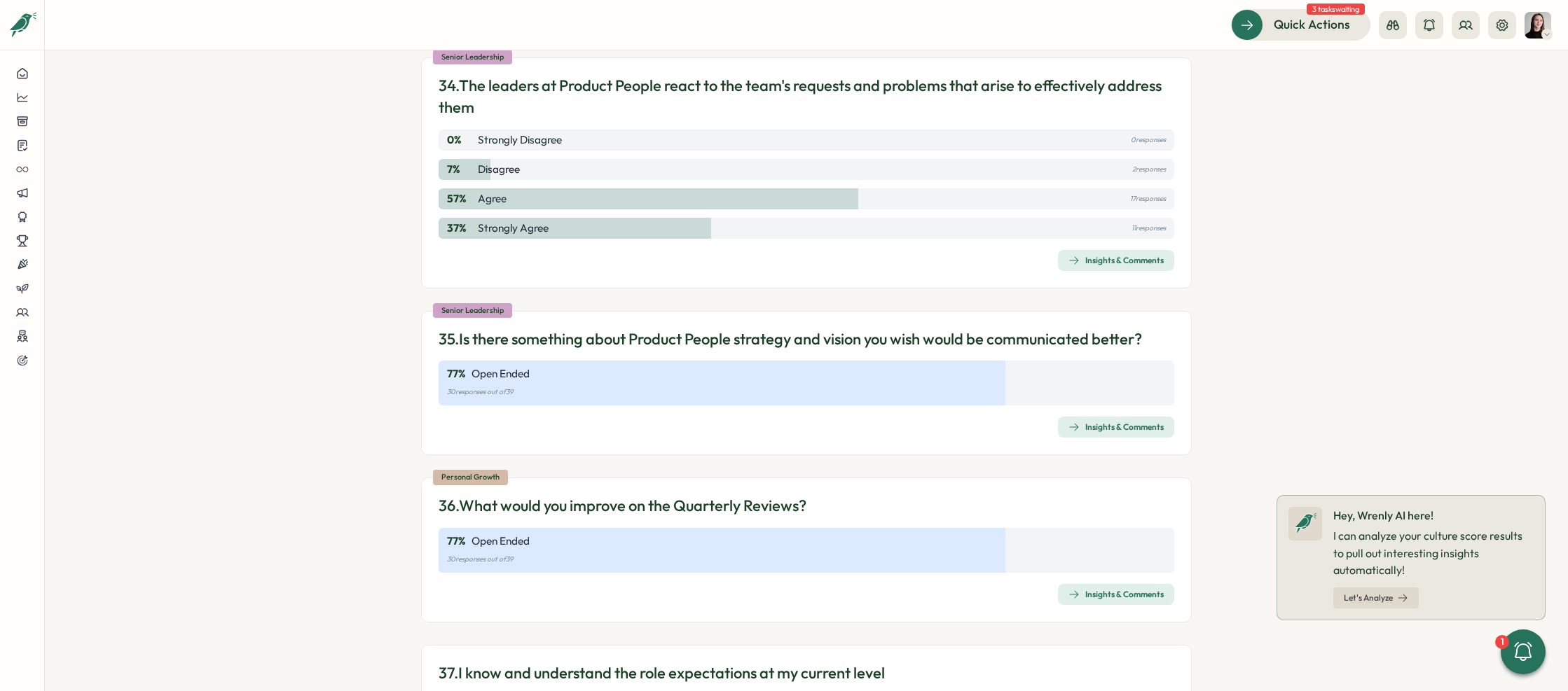
scroll to position [8038, 0]
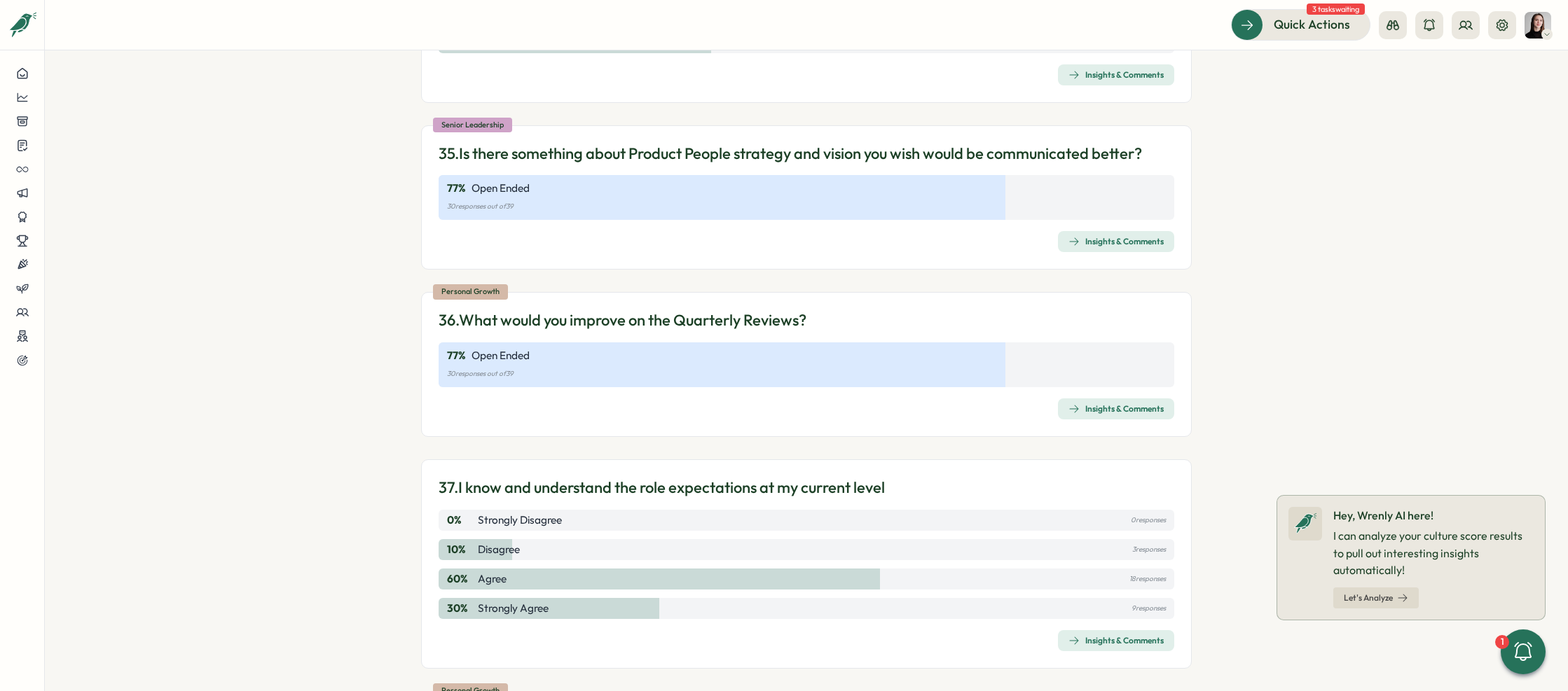
click at [607, 363] on div "77 % Open Ended" at bounding box center [806, 355] width 718 height 16
click at [1121, 414] on div "Insights & Comments" at bounding box center [1115, 408] width 95 height 11
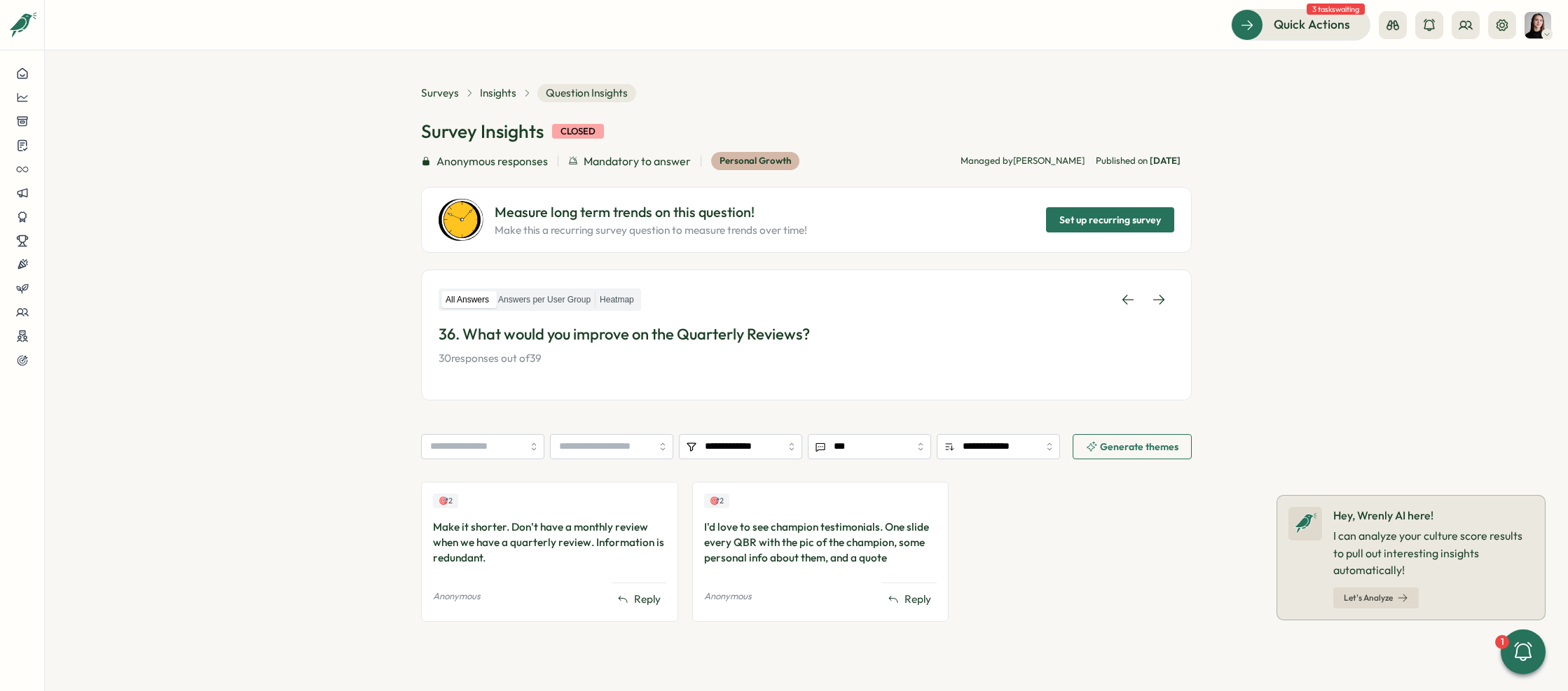
scroll to position [5, 0]
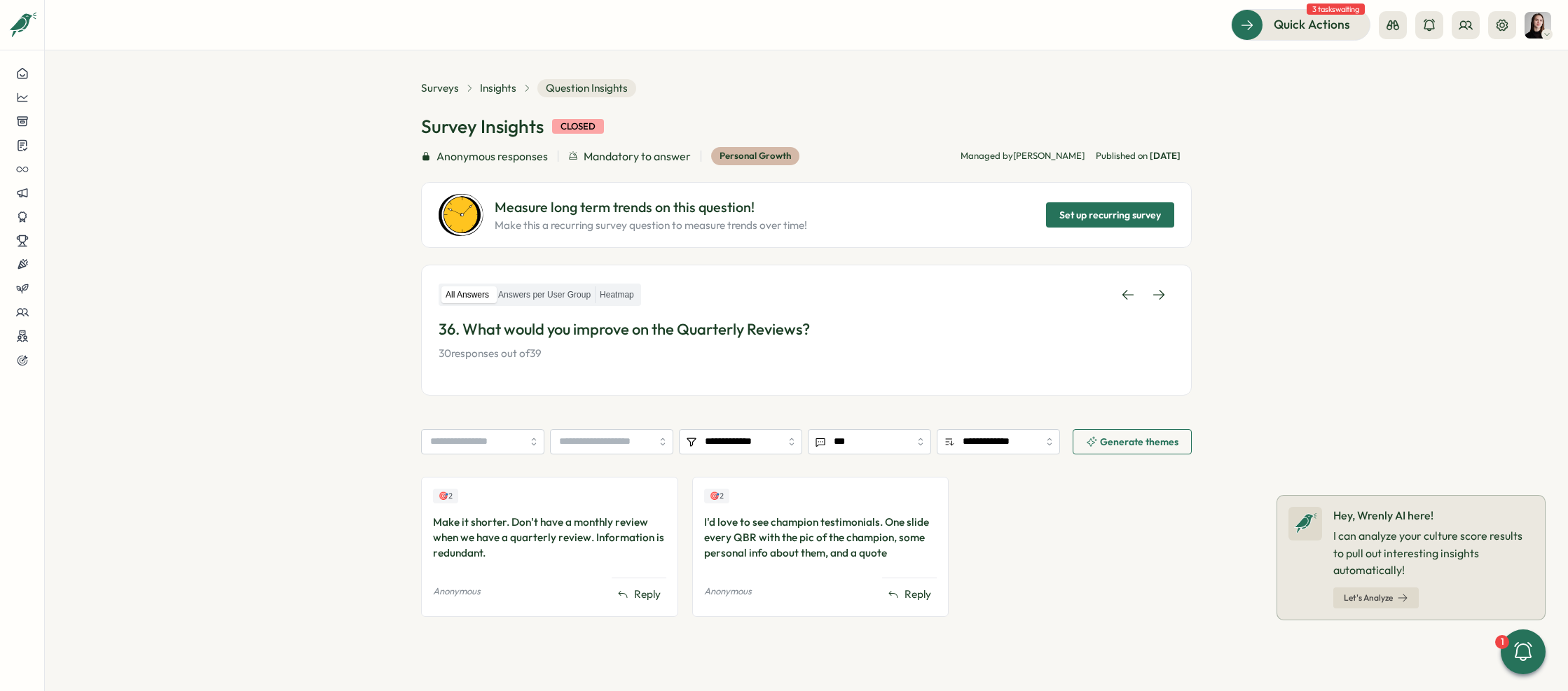
click at [1107, 579] on div "🎯 2 Make it shorter. Don't have a monthly review when we have a quarterly revie…" at bounding box center [806, 553] width 770 height 154
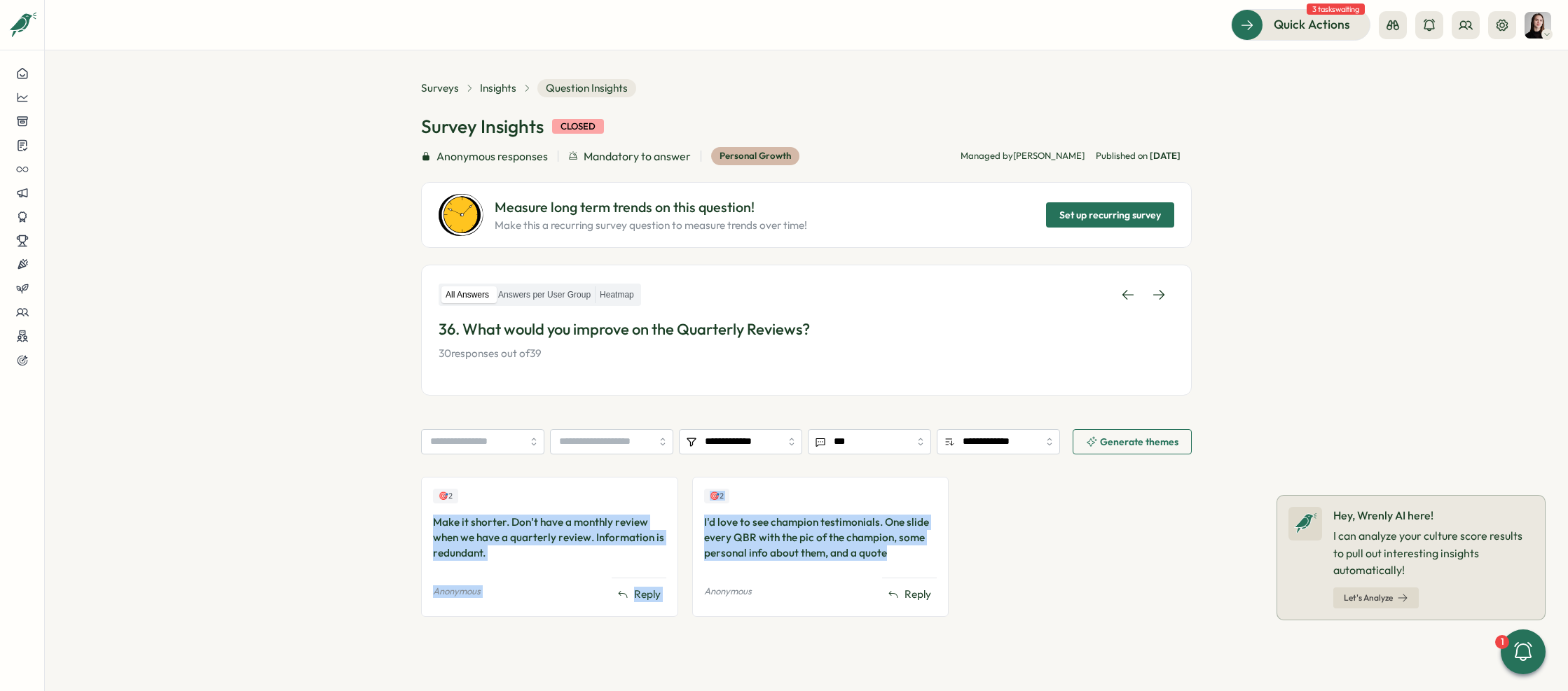
drag, startPoint x: 903, startPoint y: 557, endPoint x: 536, endPoint y: 529, distance: 368.1
click at [459, 510] on div "🎯 2 Make it shorter. Don't have a monthly review when we have a quarterly revie…" at bounding box center [806, 553] width 770 height 154
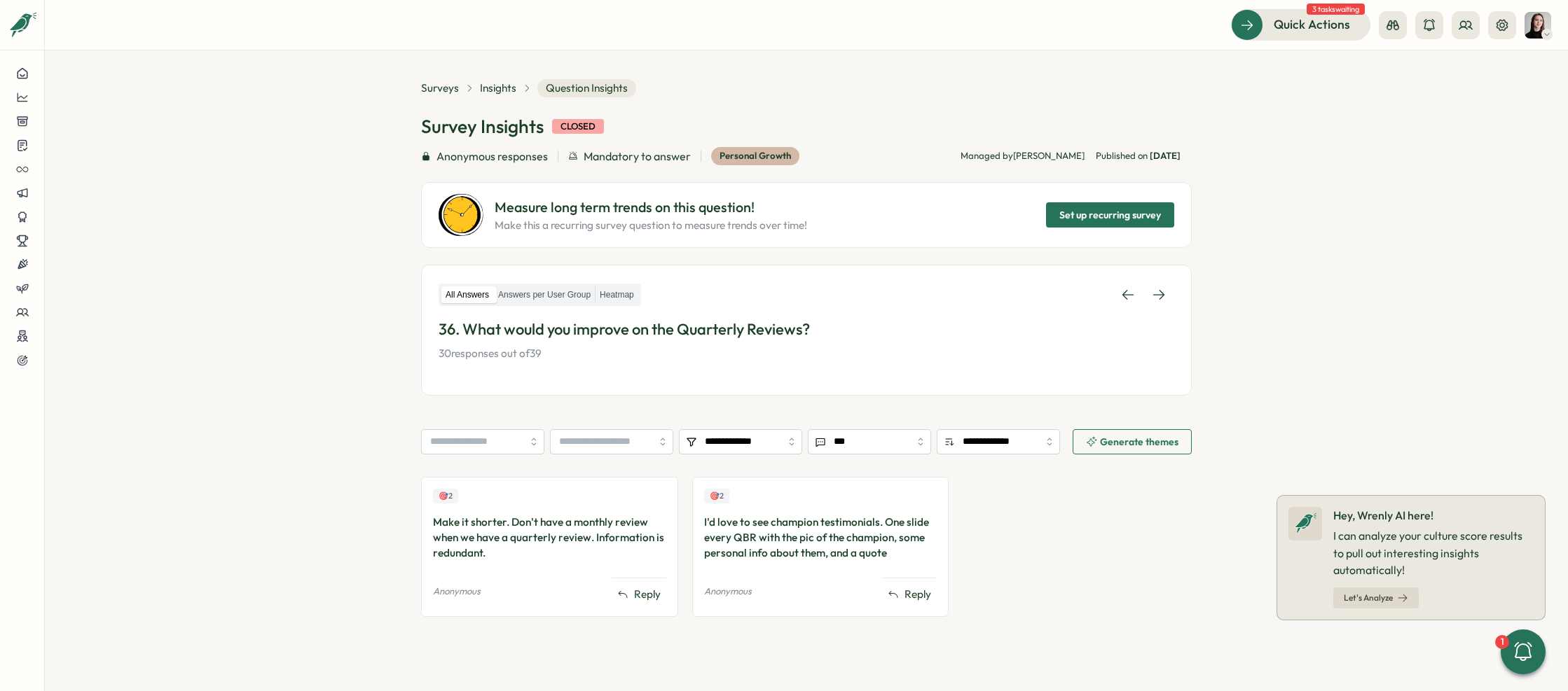
click at [1018, 578] on div "🎯 2 Make it shorter. Don't have a monthly review when we have a quarterly revie…" at bounding box center [806, 553] width 770 height 154
drag, startPoint x: 597, startPoint y: 557, endPoint x: 590, endPoint y: 553, distance: 8.1
click at [594, 556] on div "Make it shorter. Don't have a monthly review when we have a quarterly review. I…" at bounding box center [549, 537] width 234 height 46
drag, startPoint x: 678, startPoint y: 329, endPoint x: 855, endPoint y: 342, distance: 177.5
click at [855, 342] on div "36. What would you improve on the Quarterly Reviews? 30 responses out of 39" at bounding box center [806, 339] width 736 height 42
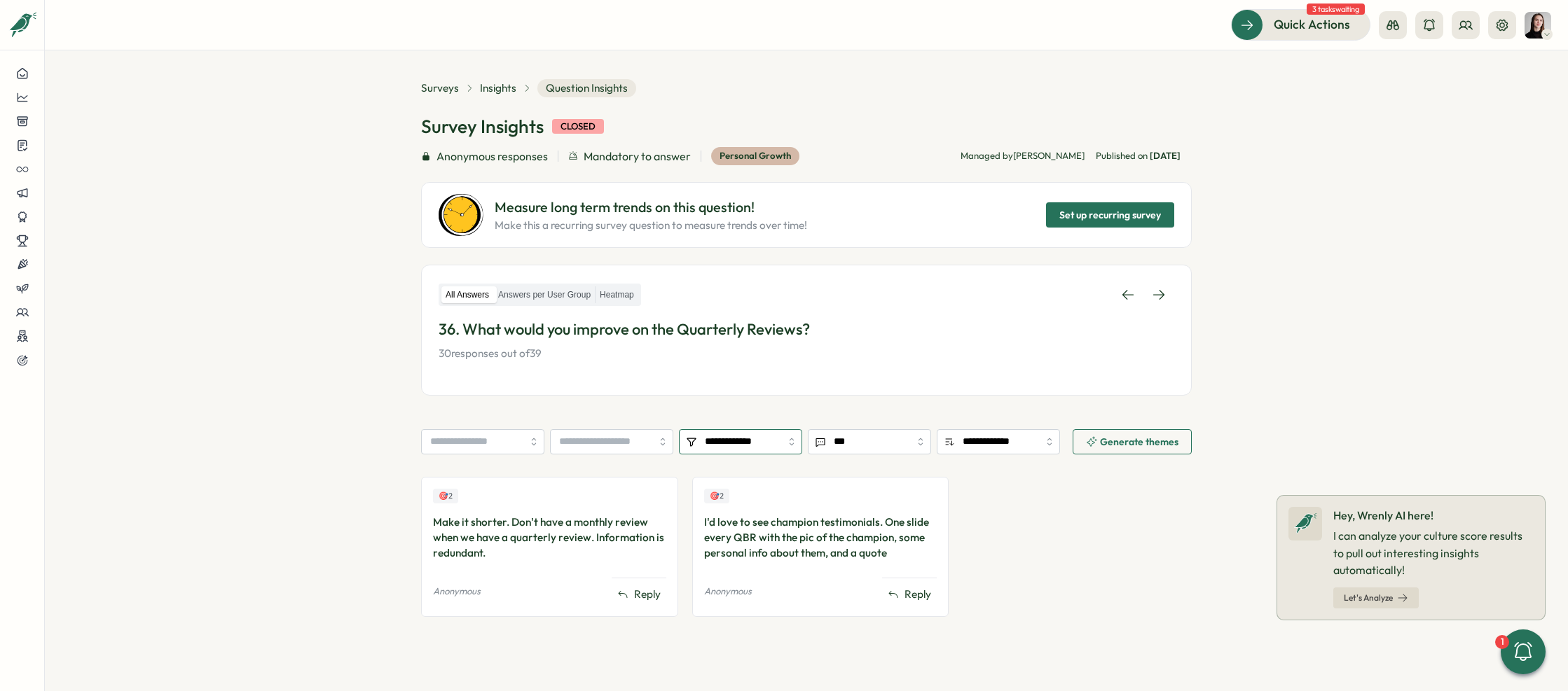
drag, startPoint x: 757, startPoint y: 428, endPoint x: 749, endPoint y: 425, distance: 8.5
click at [751, 425] on div "**********" at bounding box center [806, 368] width 770 height 579
click at [722, 418] on div "**********" at bounding box center [806, 368] width 770 height 579
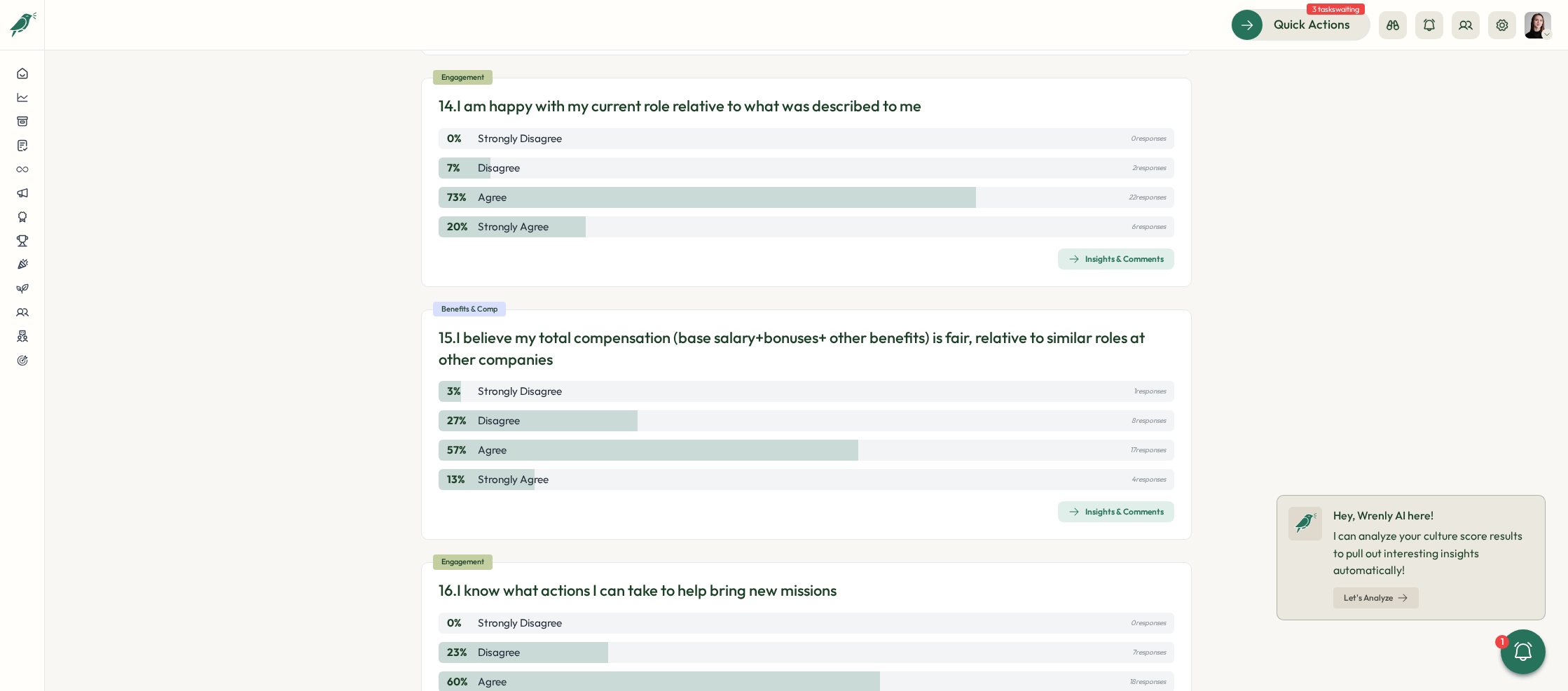
scroll to position [3158, 0]
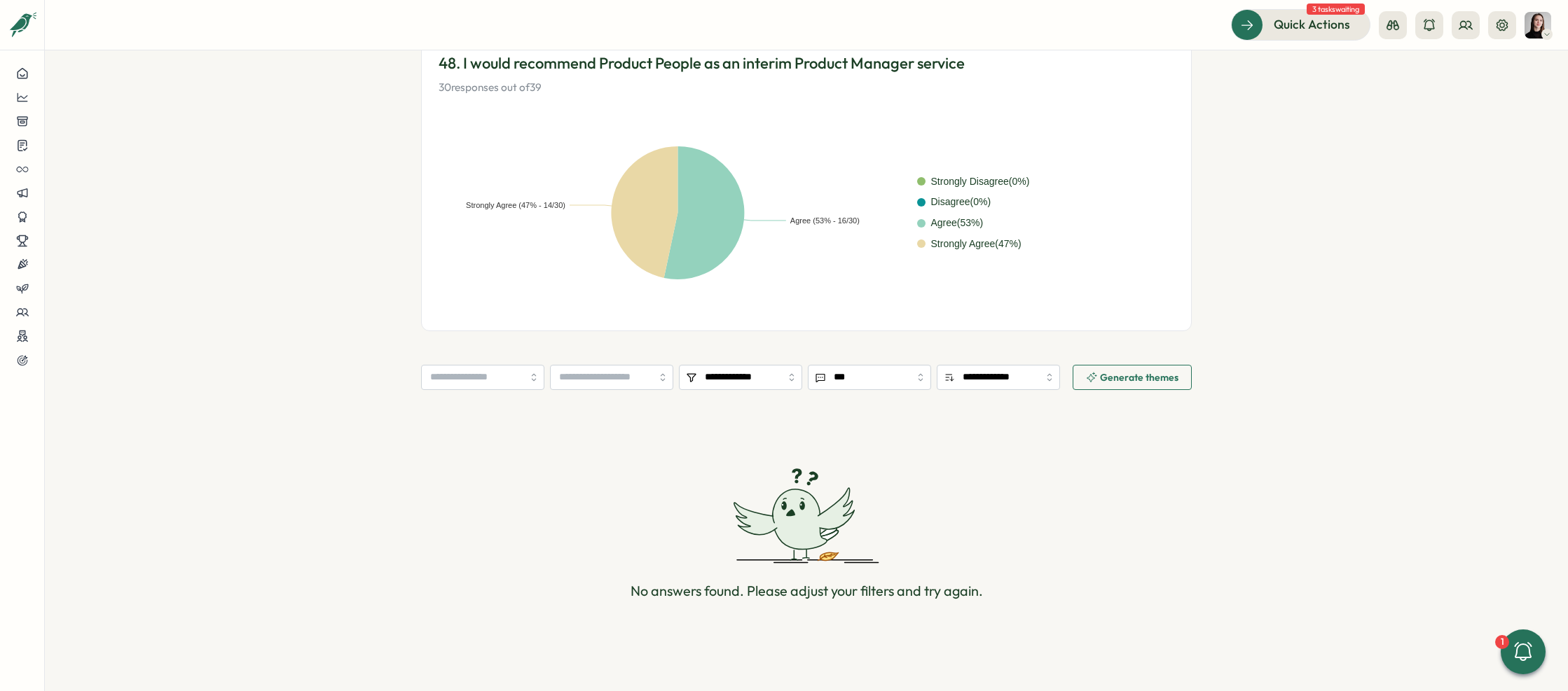
scroll to position [93, 0]
